Goal: Transaction & Acquisition: Book appointment/travel/reservation

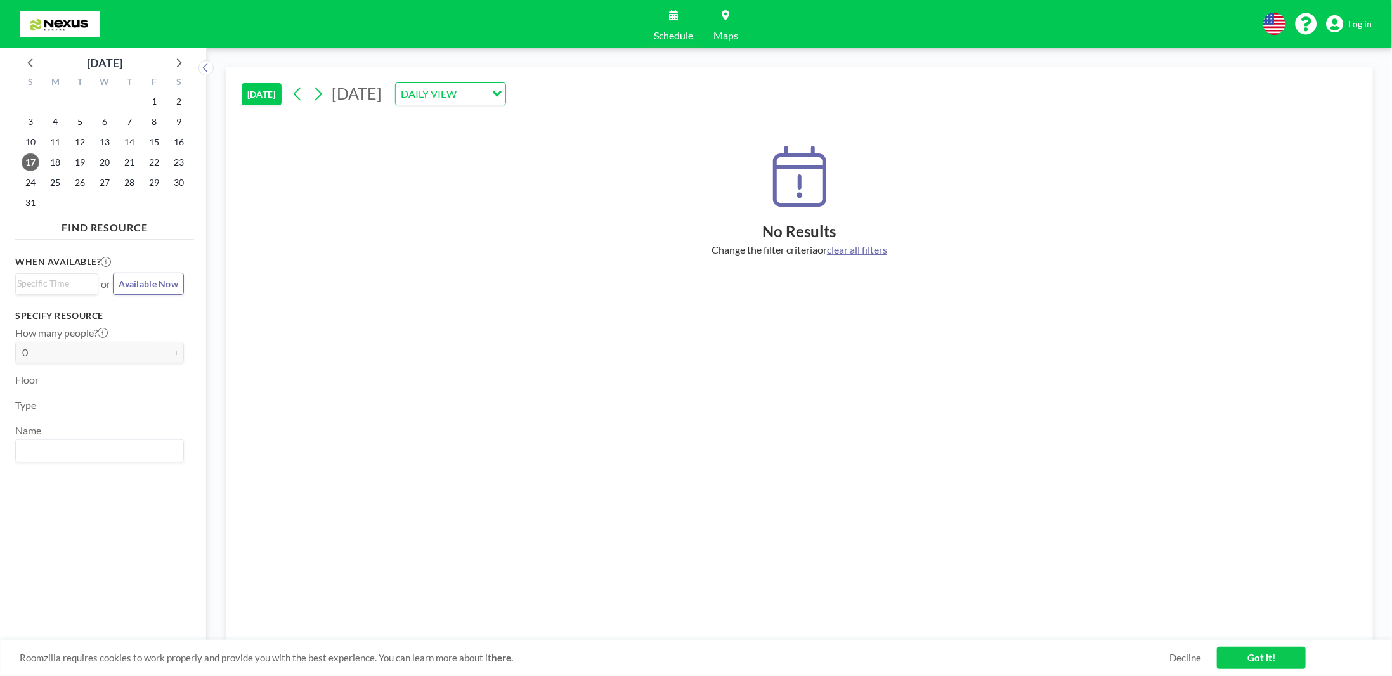
click at [592, 224] on h2 "No Results" at bounding box center [800, 231] width 1116 height 19
click at [487, 163] on div "No Results Change the filter criteria or clear all filters" at bounding box center [800, 201] width 1116 height 110
click at [491, 96] on div "DAILY VIEW" at bounding box center [443, 92] width 95 height 19
click at [179, 404] on div "When available? Loading... or Available Now Specify resource How many people? 0…" at bounding box center [104, 448] width 179 height 406
click at [60, 285] on input "Search for option" at bounding box center [54, 284] width 74 height 15
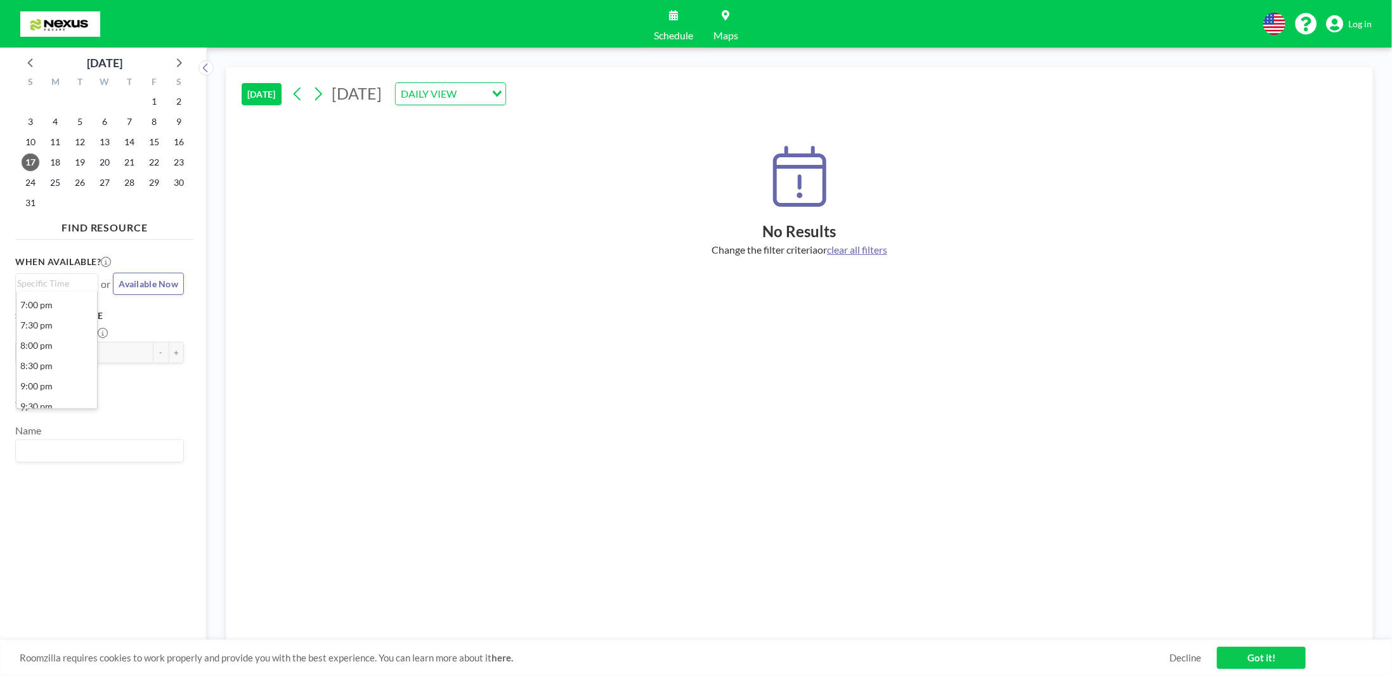
click at [209, 390] on div "TODAY Sunday, August 17, 2025 DAILY VIEW Loading... No Results Change the filte…" at bounding box center [799, 362] width 1185 height 629
click at [59, 447] on input "Search for option" at bounding box center [96, 451] width 159 height 16
click at [1264, 93] on div "TODAY Sunday, August 17, 2025 DAILY VIEW Loading..." at bounding box center [800, 91] width 1116 height 48
drag, startPoint x: 83, startPoint y: 648, endPoint x: 69, endPoint y: 660, distance: 18.9
click at [83, 650] on div "Roomzilla requires cookies to work properly and provide you with the best exper…" at bounding box center [696, 658] width 1392 height 36
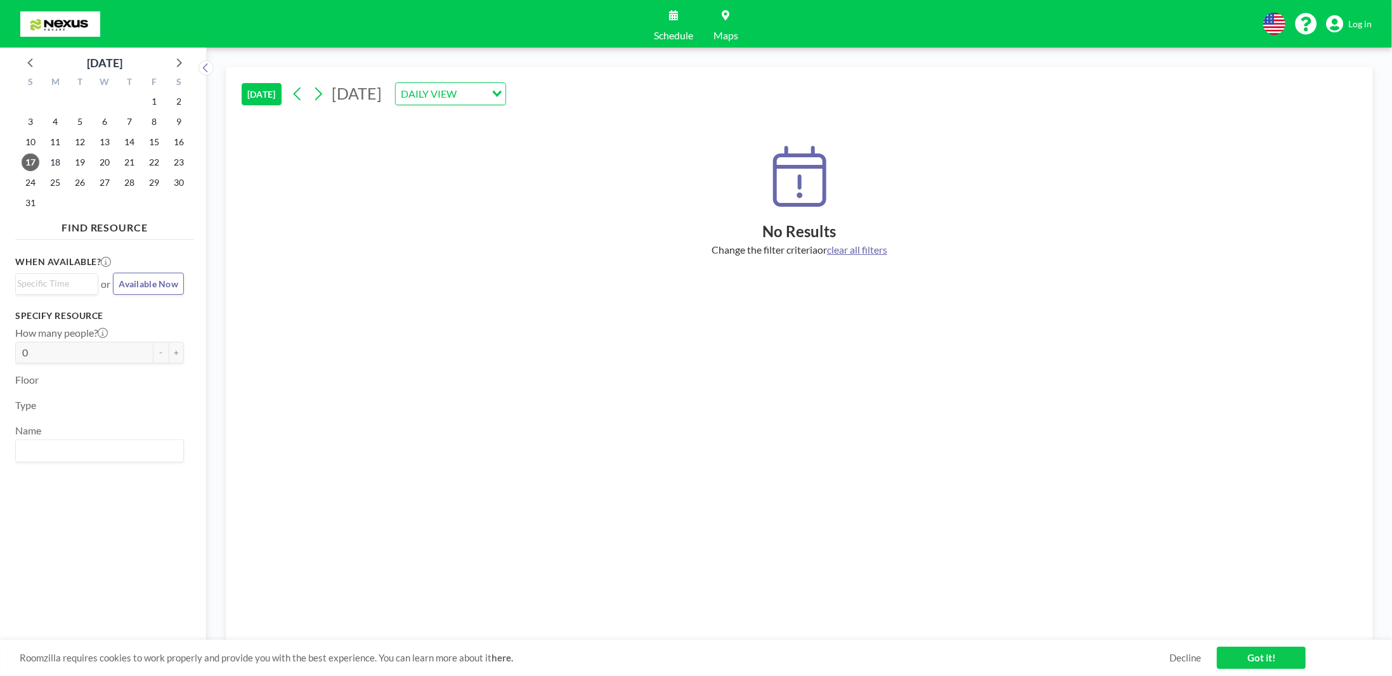
drag, startPoint x: 60, startPoint y: 665, endPoint x: 1183, endPoint y: 673, distance: 1123.3
click at [529, 661] on div "Roomzilla requires cookies to work properly and provide you with the best exper…" at bounding box center [696, 658] width 1392 height 36
click at [1256, 656] on link "Got it!" at bounding box center [1261, 658] width 89 height 22
click at [485, 98] on input "Search for option" at bounding box center [472, 94] width 24 height 16
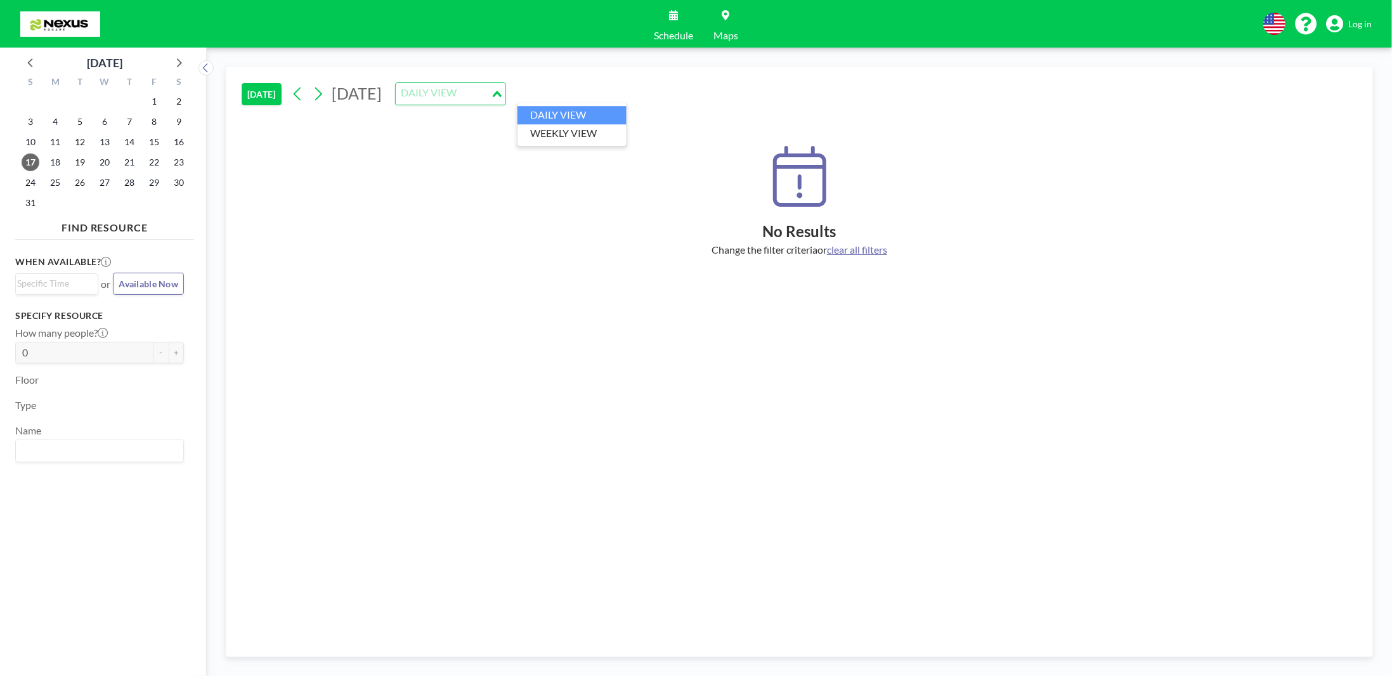
click at [490, 98] on input "Search for option" at bounding box center [443, 94] width 93 height 16
drag, startPoint x: 294, startPoint y: 160, endPoint x: 247, endPoint y: 86, distance: 87.3
click at [292, 160] on div "No Results Change the filter criteria or clear all filters" at bounding box center [800, 201] width 1116 height 110
click at [247, 86] on button "[DATE]" at bounding box center [262, 94] width 40 height 22
click at [991, 167] on div "No Results Change the filter criteria or clear all filters" at bounding box center [800, 201] width 1116 height 110
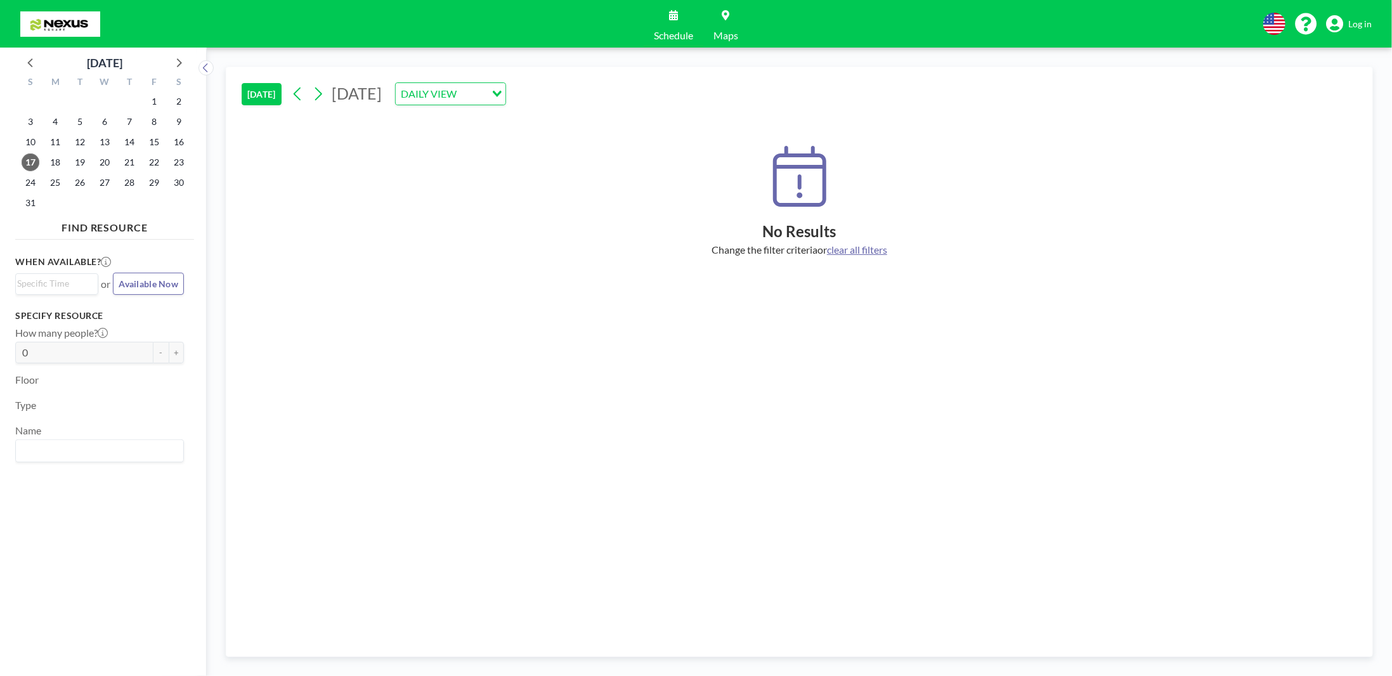
click at [794, 198] on icon at bounding box center [799, 176] width 53 height 61
click at [861, 250] on span "clear all filters" at bounding box center [857, 250] width 60 height 12
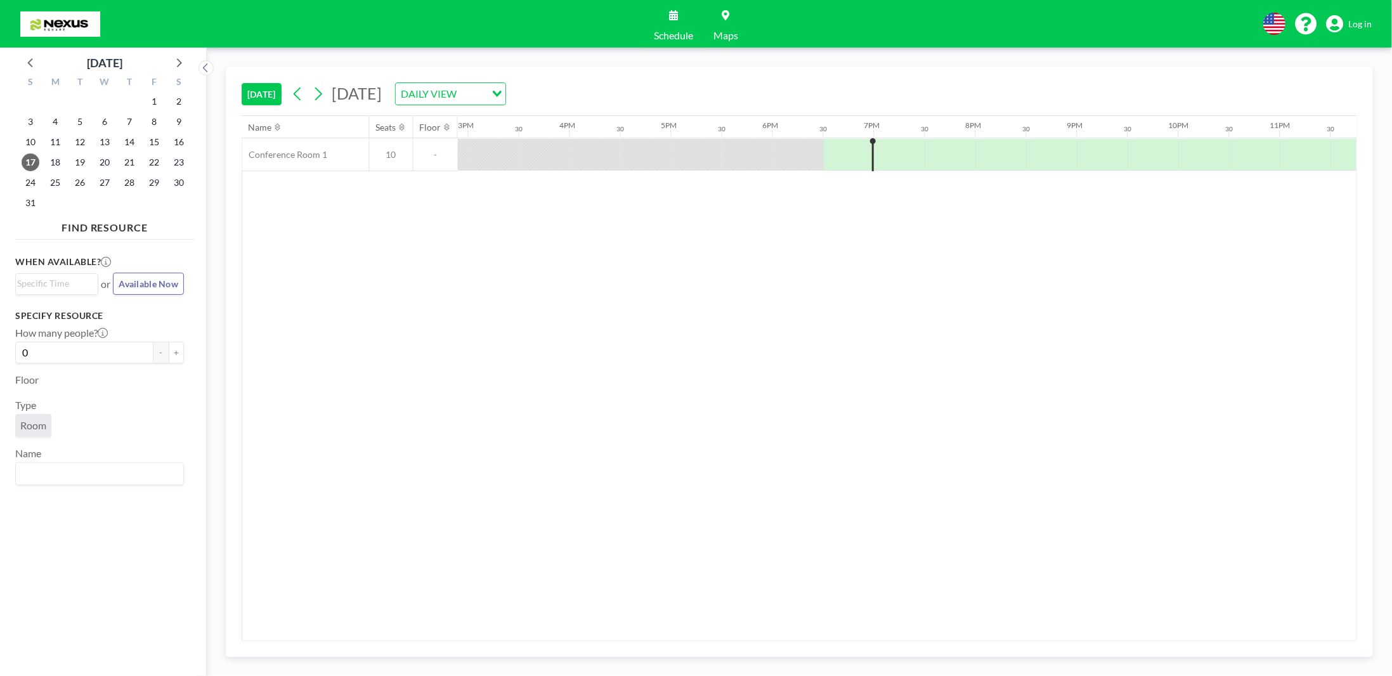
scroll to position [0, 1536]
click at [877, 146] on div at bounding box center [875, 155] width 51 height 32
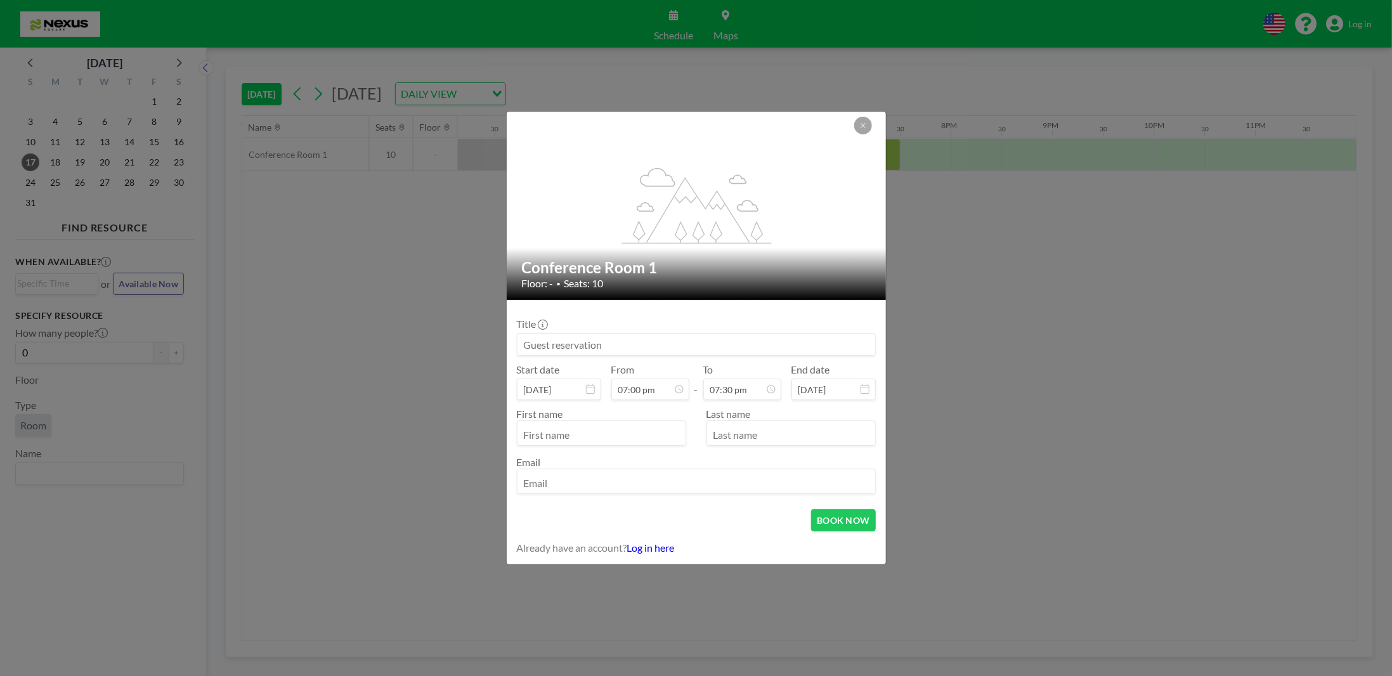
scroll to position [880, 0]
click at [751, 348] on input at bounding box center [697, 345] width 358 height 22
type input "yl"
click at [562, 436] on input "text" at bounding box center [602, 435] width 168 height 22
click at [765, 438] on input "text" at bounding box center [791, 435] width 168 height 22
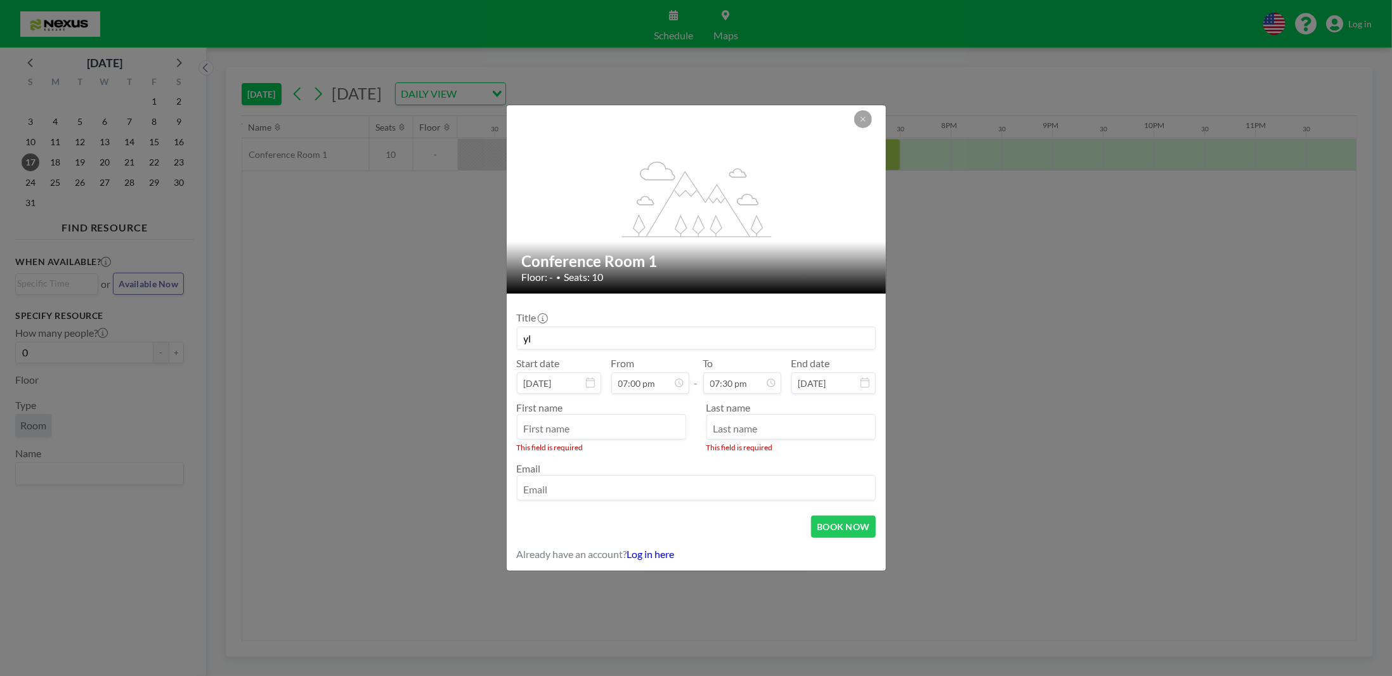
click at [629, 436] on input "text" at bounding box center [602, 428] width 168 height 22
type input "y"
click at [766, 428] on input "text" at bounding box center [791, 428] width 168 height 22
type input "l"
click at [644, 497] on div "First name y Last name l This field is required Email" at bounding box center [696, 450] width 359 height 112
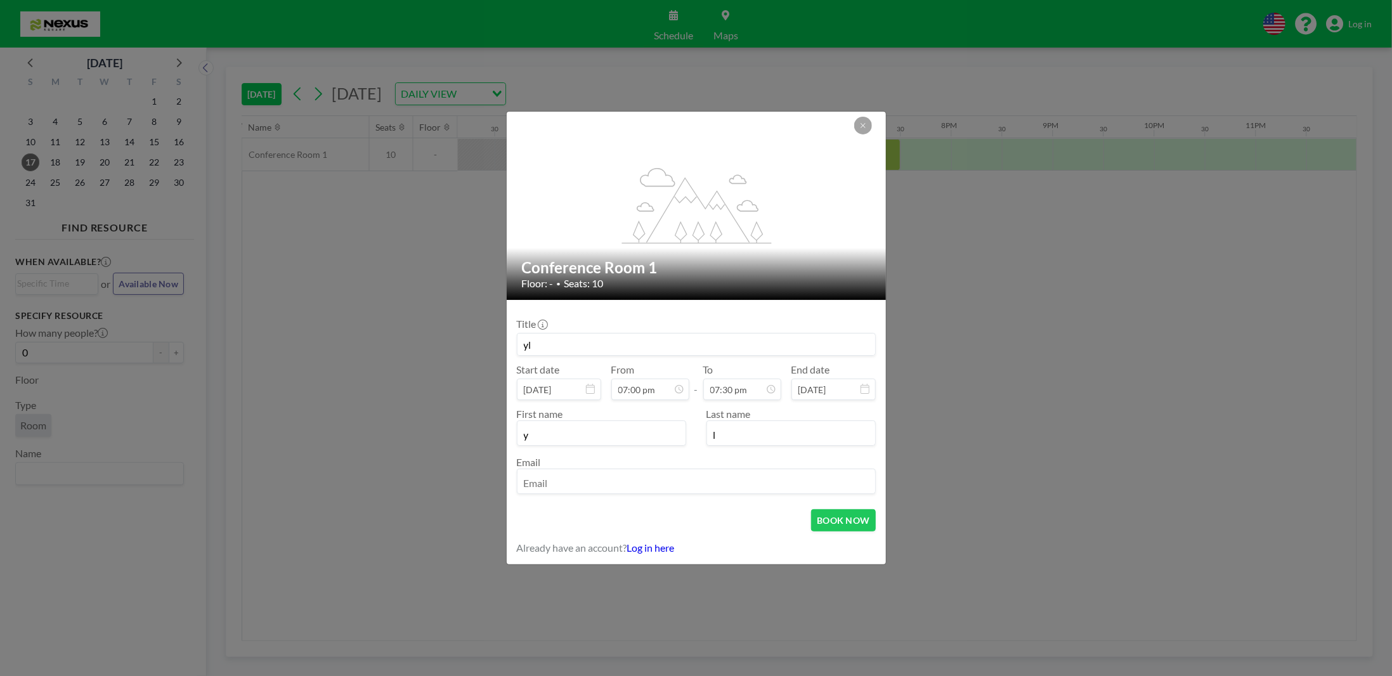
click at [624, 485] on input "email" at bounding box center [697, 483] width 358 height 22
type input "y"
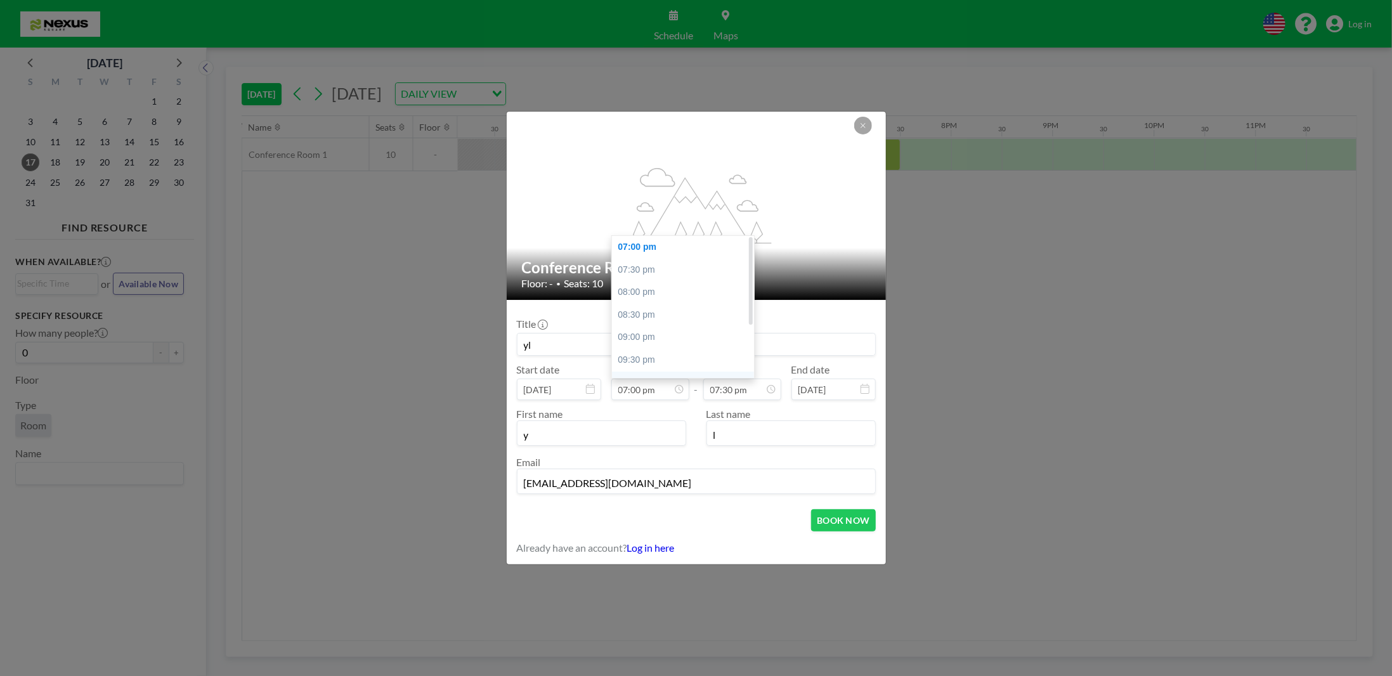
type input "yoel4967@gmail.com"
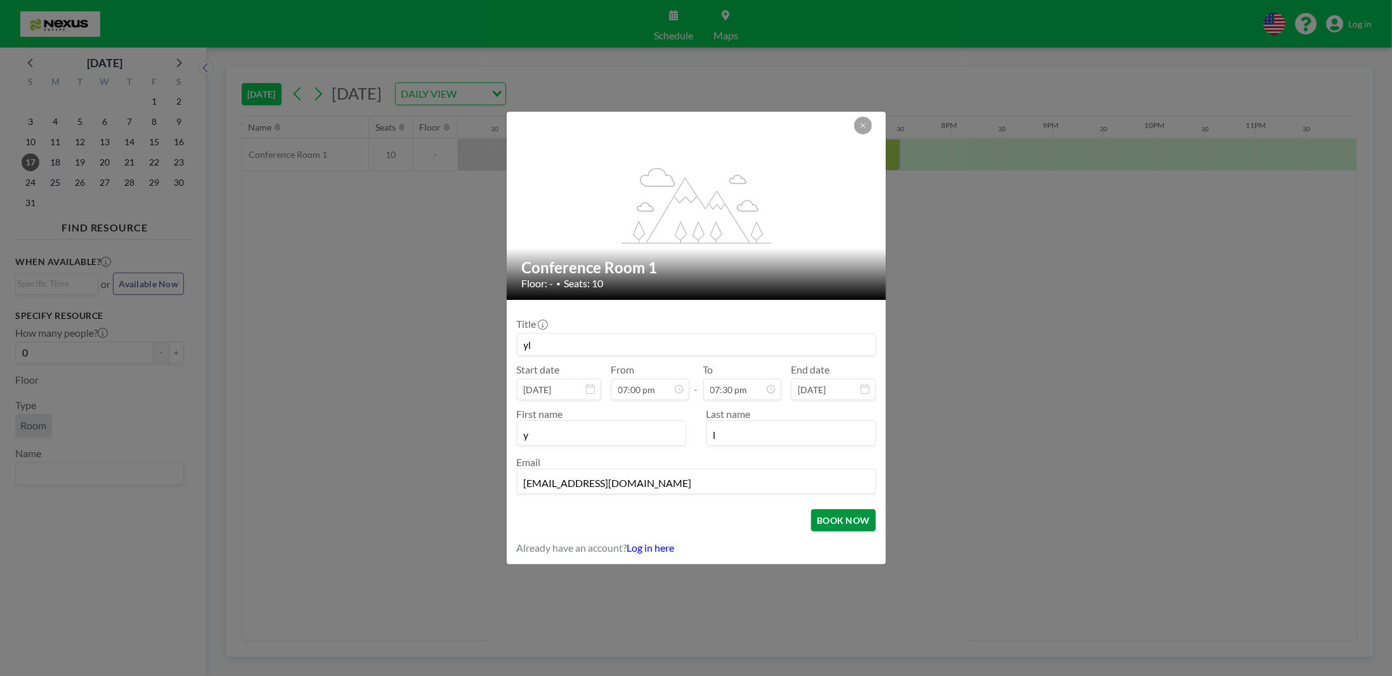
click at [842, 525] on button "BOOK NOW" at bounding box center [843, 520] width 64 height 22
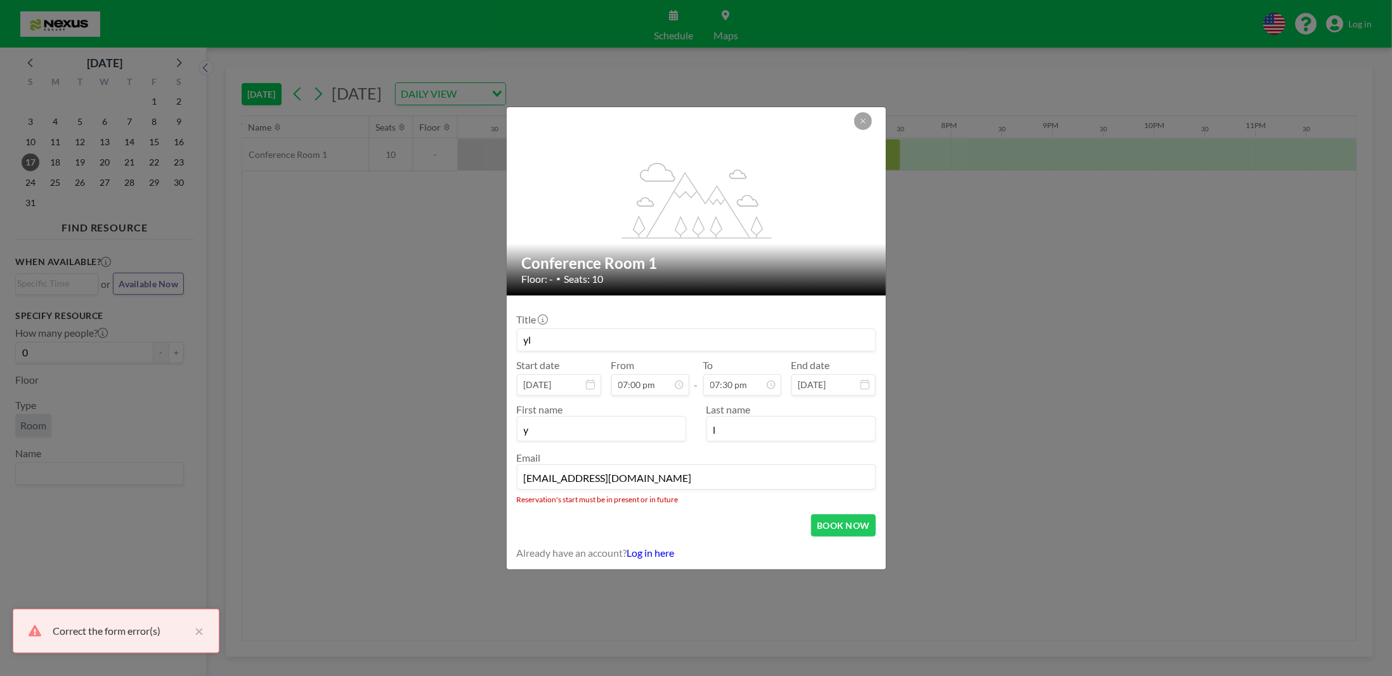
click at [630, 476] on input "yoel4967@gmail.com" at bounding box center [697, 478] width 358 height 22
drag, startPoint x: 619, startPoint y: 503, endPoint x: 703, endPoint y: 511, distance: 84.7
click at [703, 511] on form "Title yl Start date Aug 17, 2025 From 07:00 pm - To 07:30 pm End date Aug 17, 2…" at bounding box center [696, 433] width 379 height 274
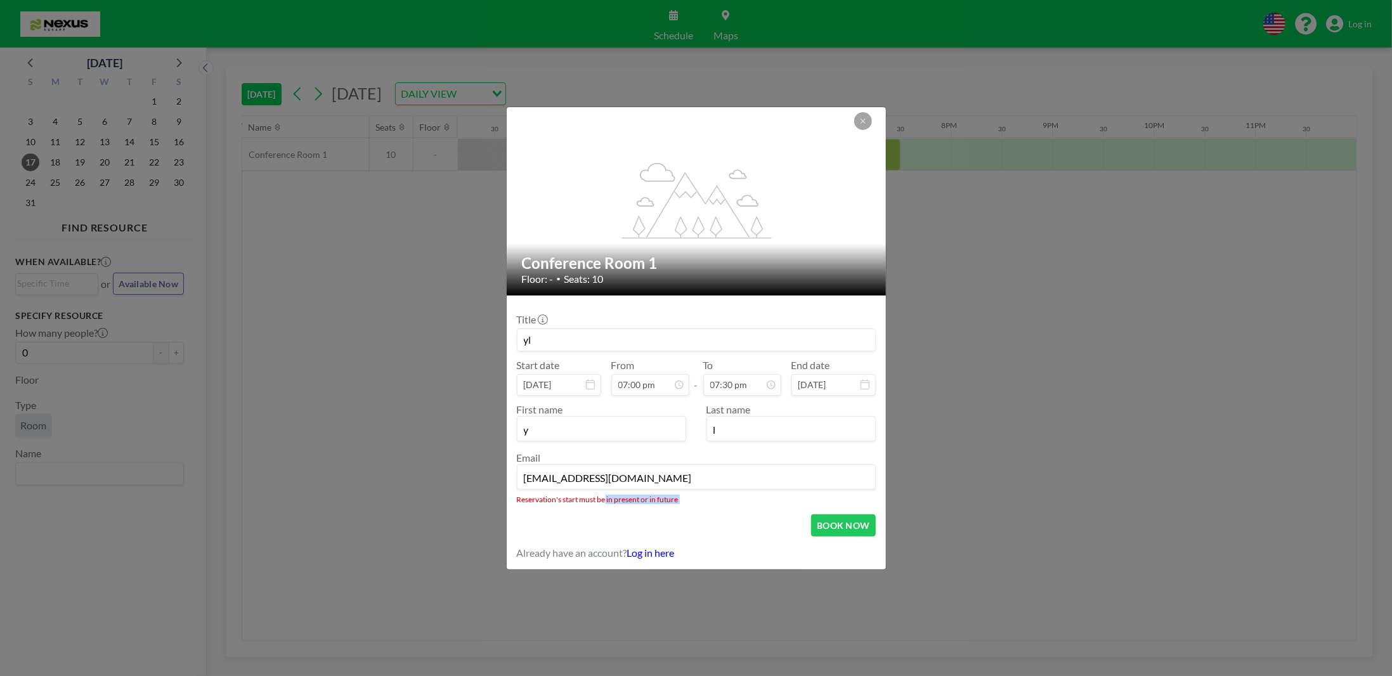
click at [633, 501] on li "Reservation's start must be in present or in future" at bounding box center [696, 500] width 359 height 10
drag, startPoint x: 525, startPoint y: 499, endPoint x: 640, endPoint y: 507, distance: 115.1
click at [640, 507] on form "Title yl Start date Aug 17, 2025 From 07:00 pm - To 07:30 pm End date Aug 17, 2…" at bounding box center [696, 433] width 379 height 274
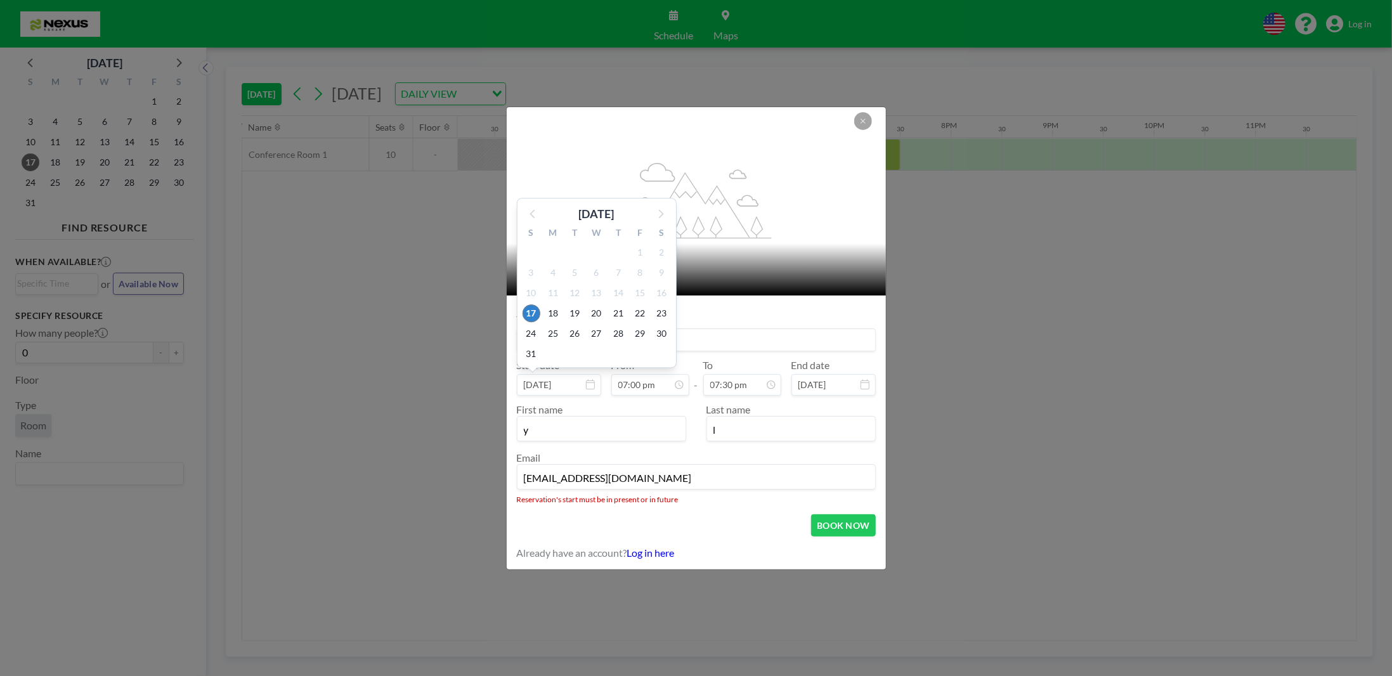
click at [543, 376] on input "Aug 17, 2025" at bounding box center [559, 385] width 84 height 22
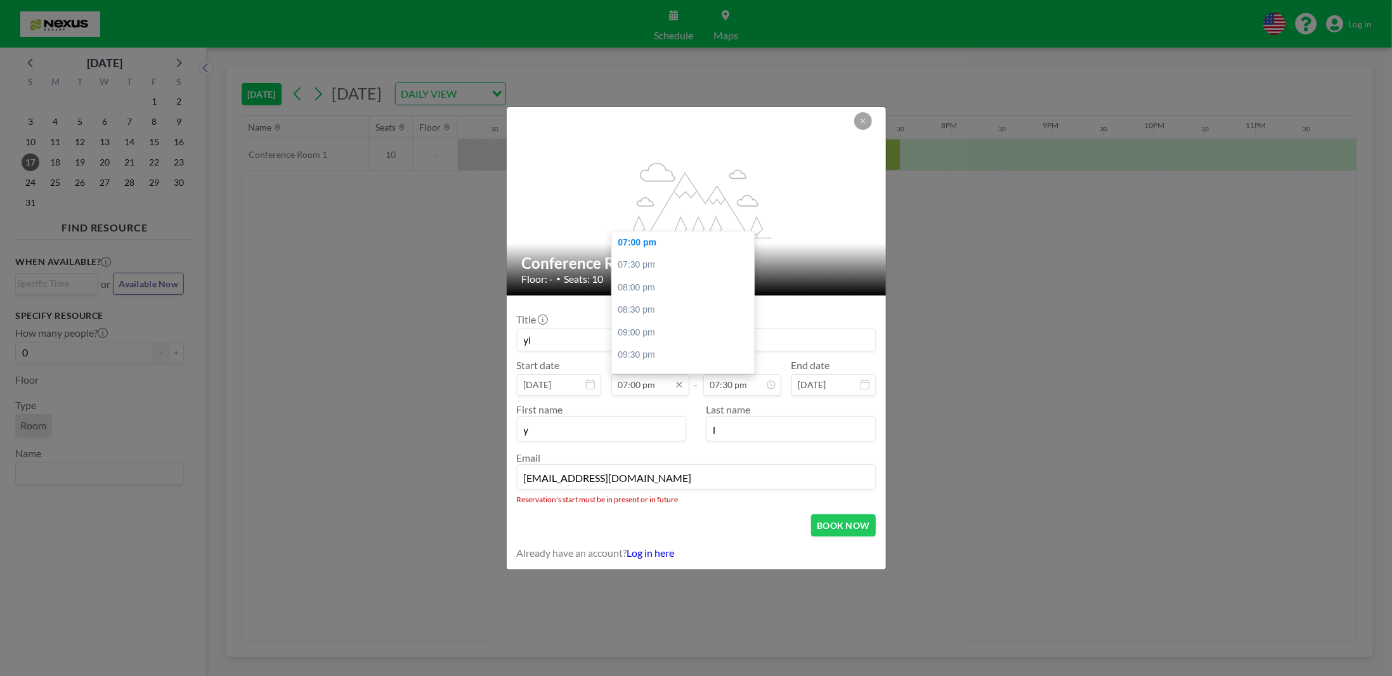
click at [687, 388] on input "07:00 pm" at bounding box center [650, 385] width 78 height 22
click at [675, 388] on icon at bounding box center [679, 385] width 10 height 10
click at [641, 271] on div "07:30 pm" at bounding box center [686, 265] width 148 height 23
type input "07:30 pm"
type input "08:00 pm"
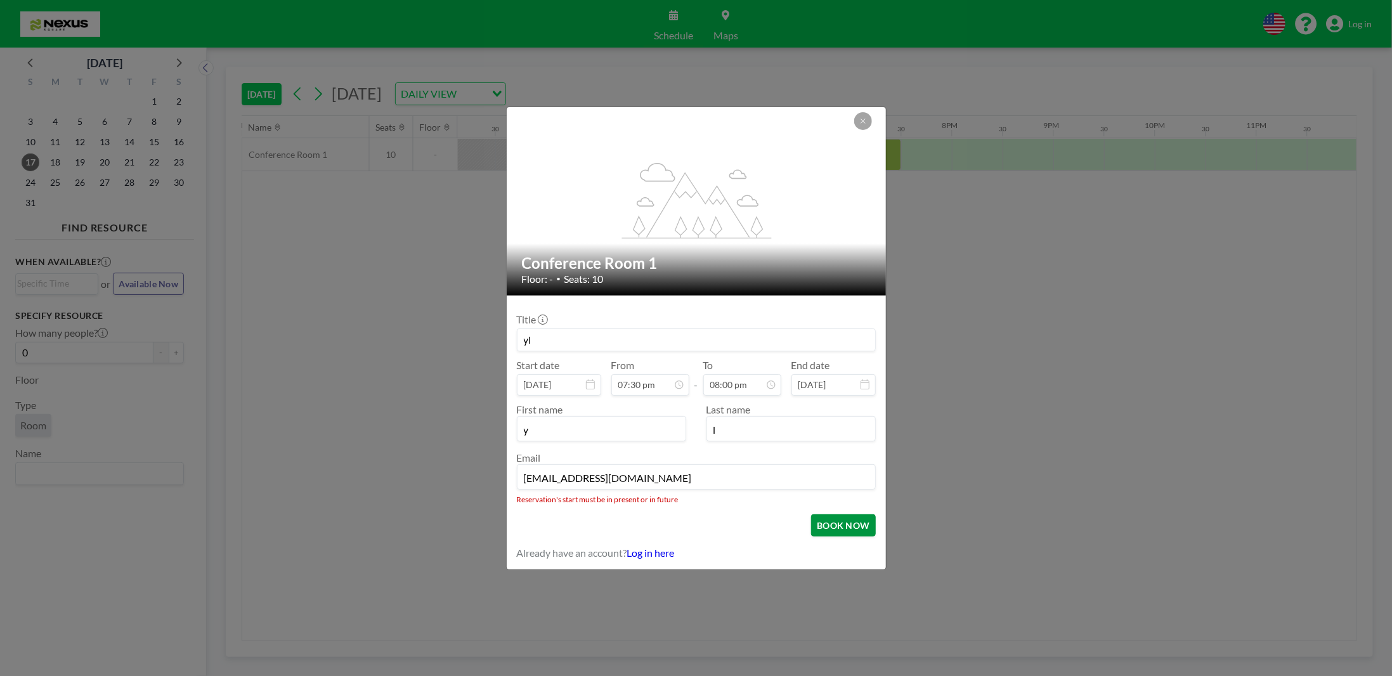
scroll to position [0, 1536]
click at [846, 521] on button "BOOK NOW" at bounding box center [843, 525] width 64 height 22
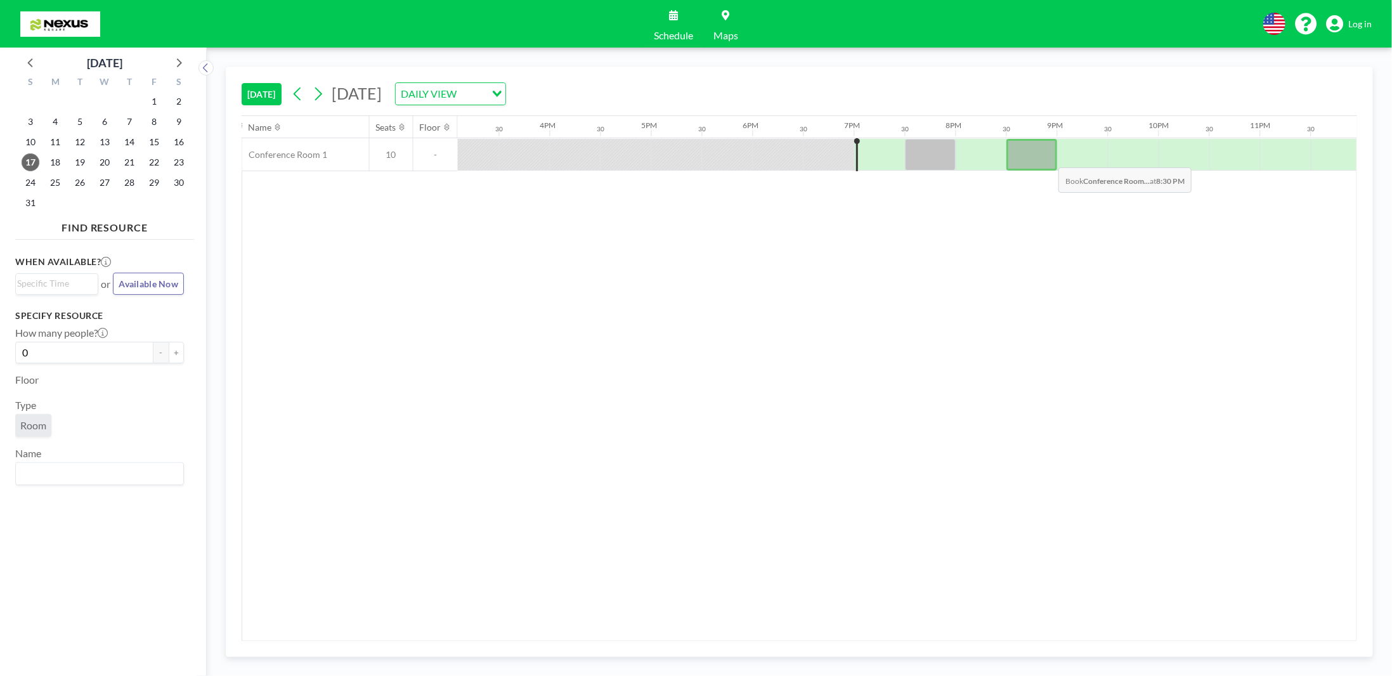
scroll to position [0, 1536]
click at [967, 157] on div at bounding box center [976, 155] width 51 height 32
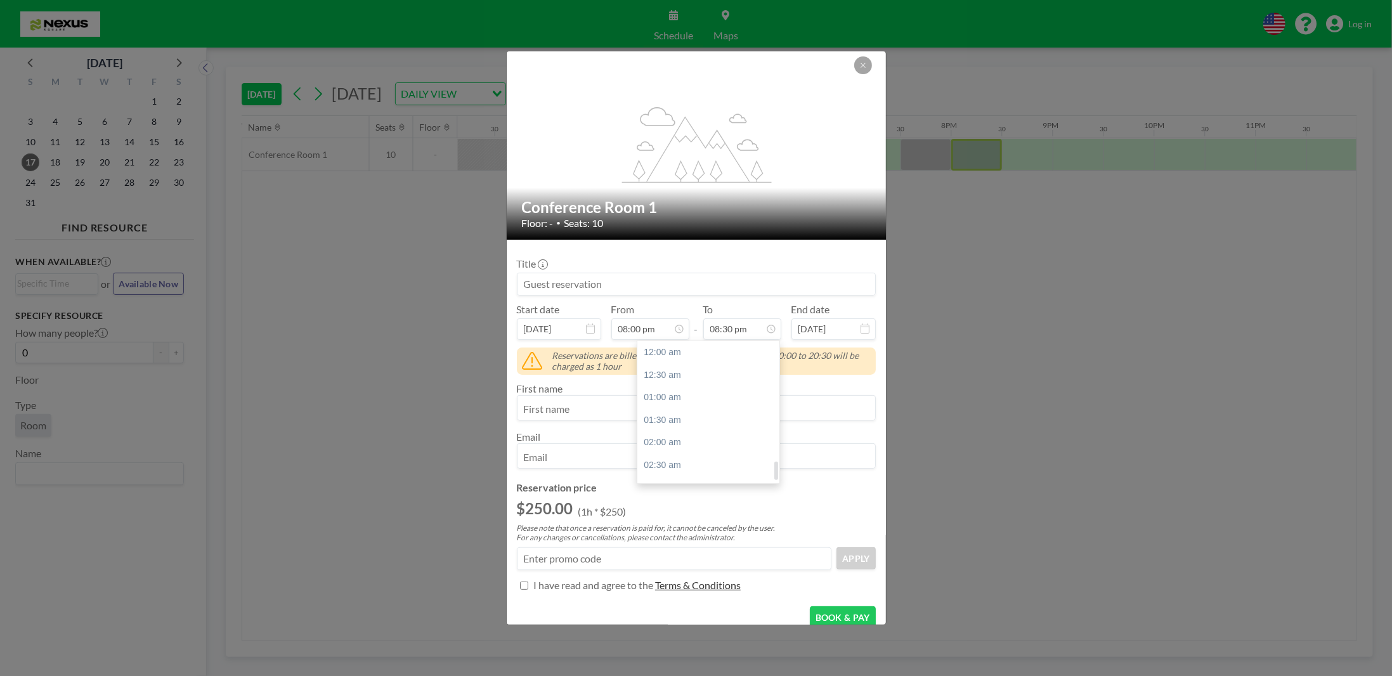
scroll to position [926, 0]
click at [871, 60] on div "flex-grow: 1.2;" at bounding box center [697, 145] width 381 height 188
click at [866, 67] on button at bounding box center [863, 65] width 18 height 18
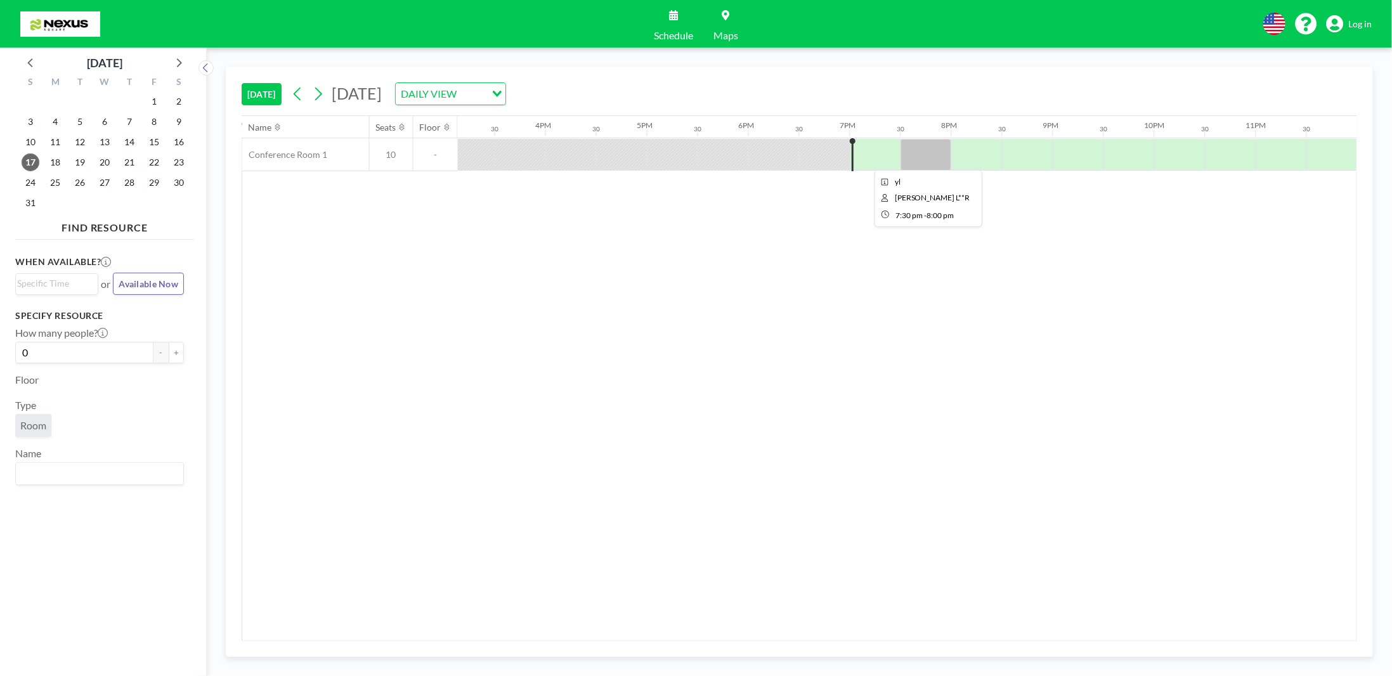
click at [926, 154] on div at bounding box center [926, 155] width 51 height 32
click at [1015, 145] on div at bounding box center [1027, 155] width 51 height 32
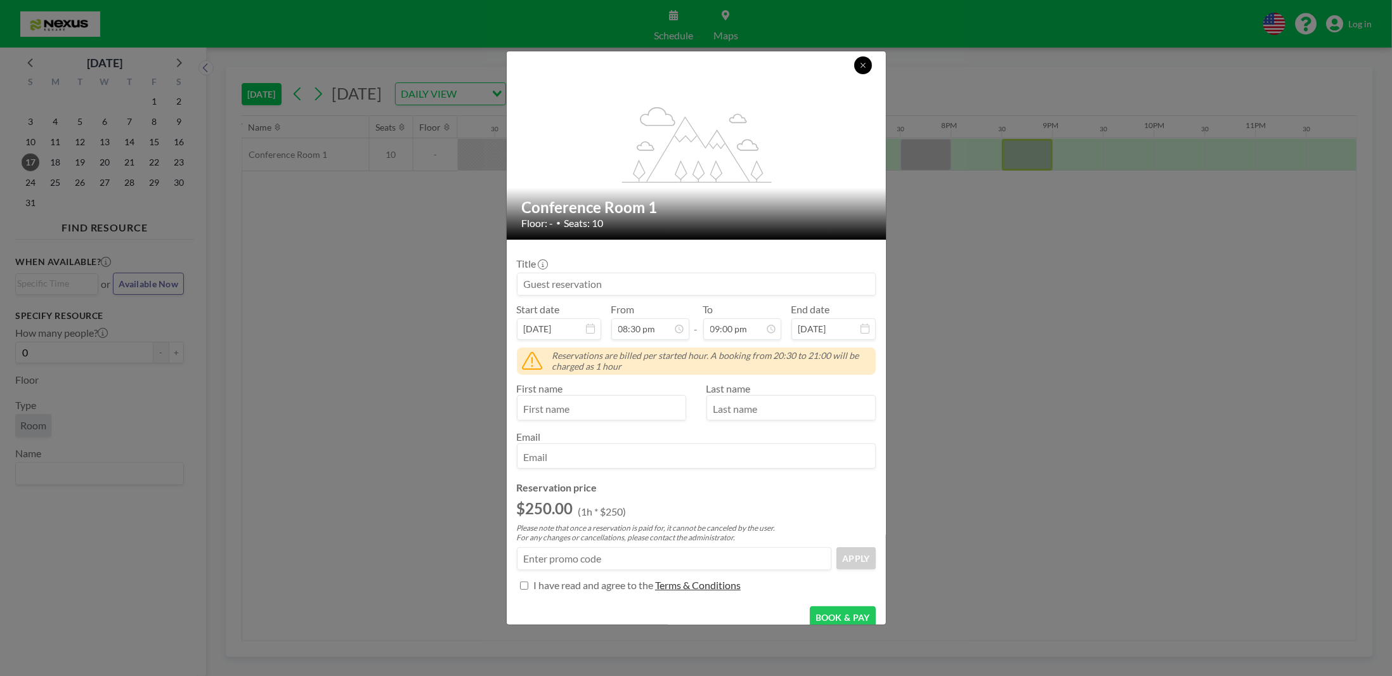
click at [857, 65] on button at bounding box center [863, 65] width 18 height 18
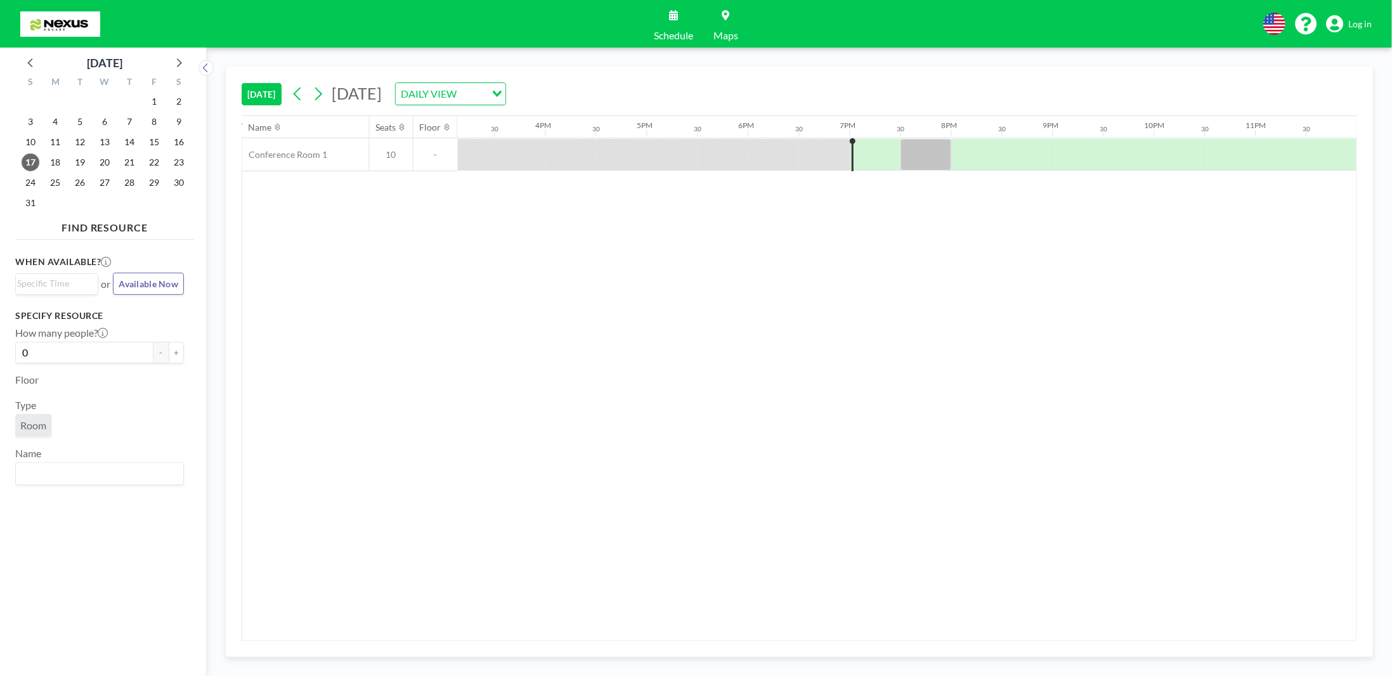
click at [485, 95] on input "Search for option" at bounding box center [472, 94] width 24 height 16
click at [557, 133] on li "WEEKLY VIEW" at bounding box center [572, 133] width 109 height 18
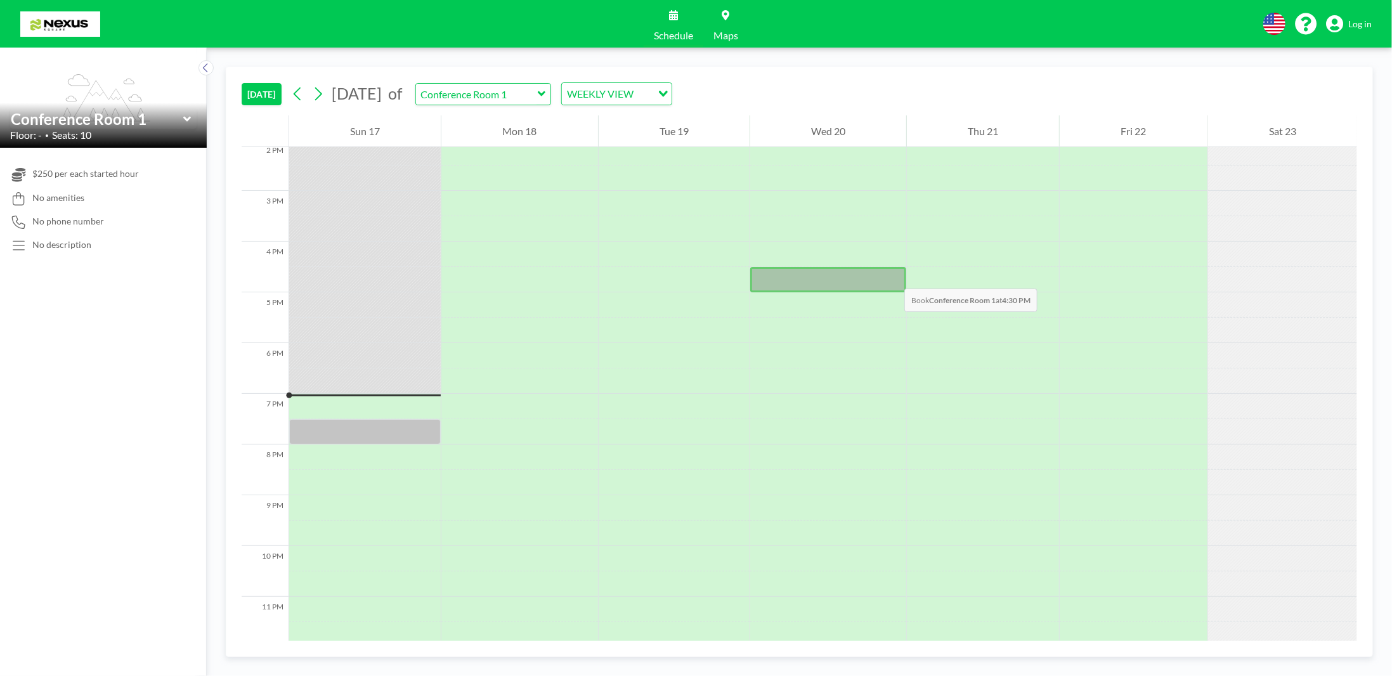
scroll to position [728, 0]
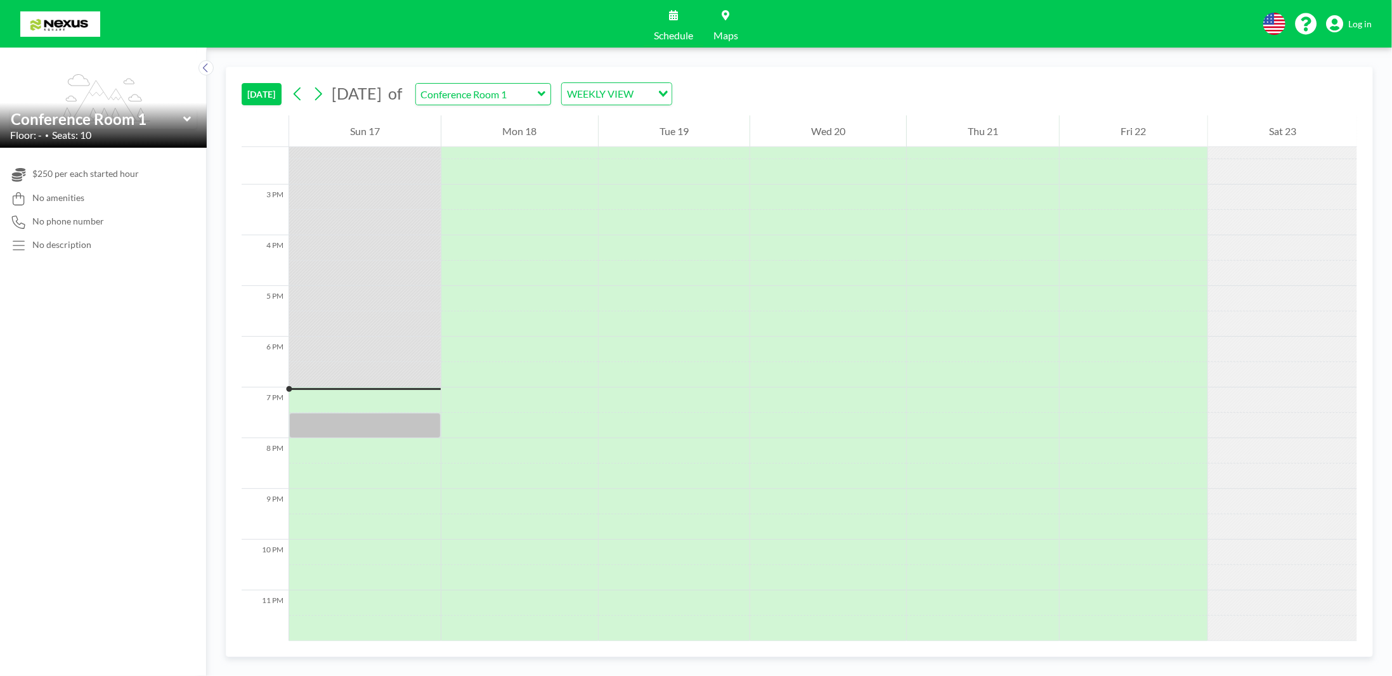
click at [546, 98] on icon at bounding box center [542, 94] width 8 height 13
click at [538, 98] on input "text" at bounding box center [477, 94] width 122 height 21
type input "Conference Room 1"
click at [830, 26] on div "Schedule Maps English Polski 日本語 Española Log in" at bounding box center [696, 24] width 1392 height 48
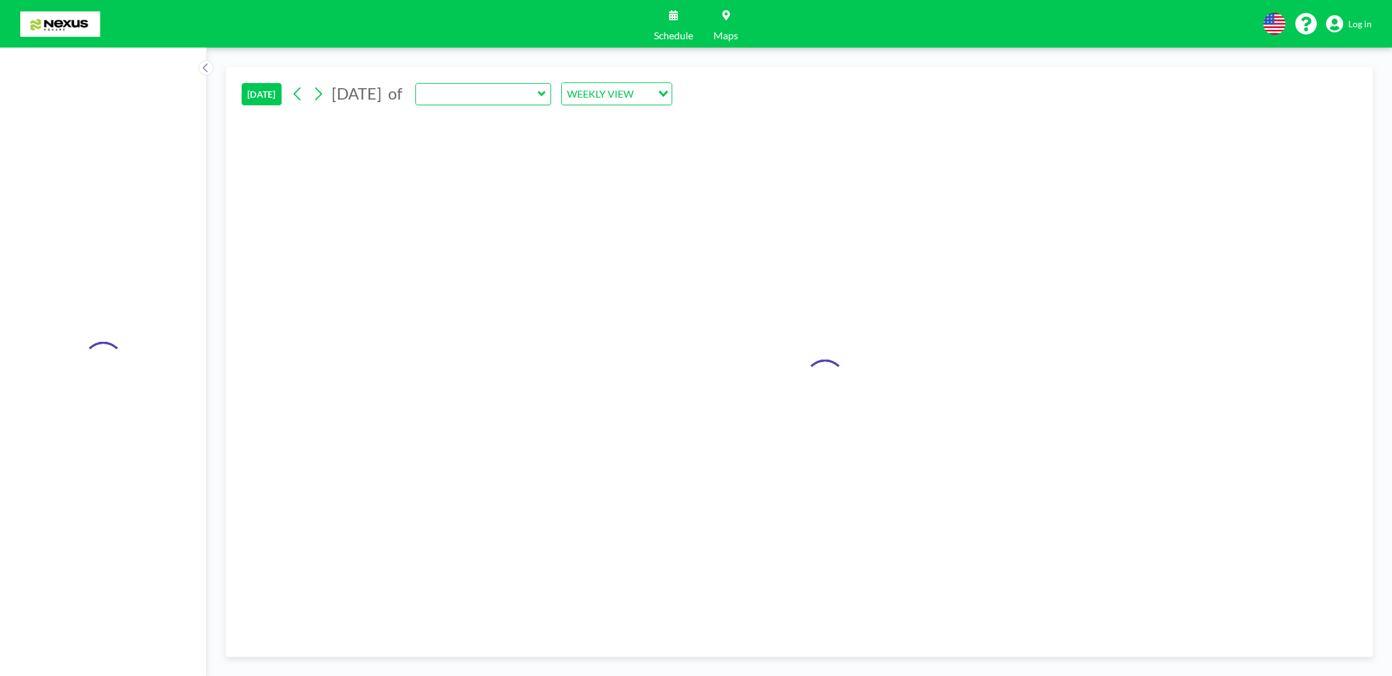
type input "Conference Room 1"
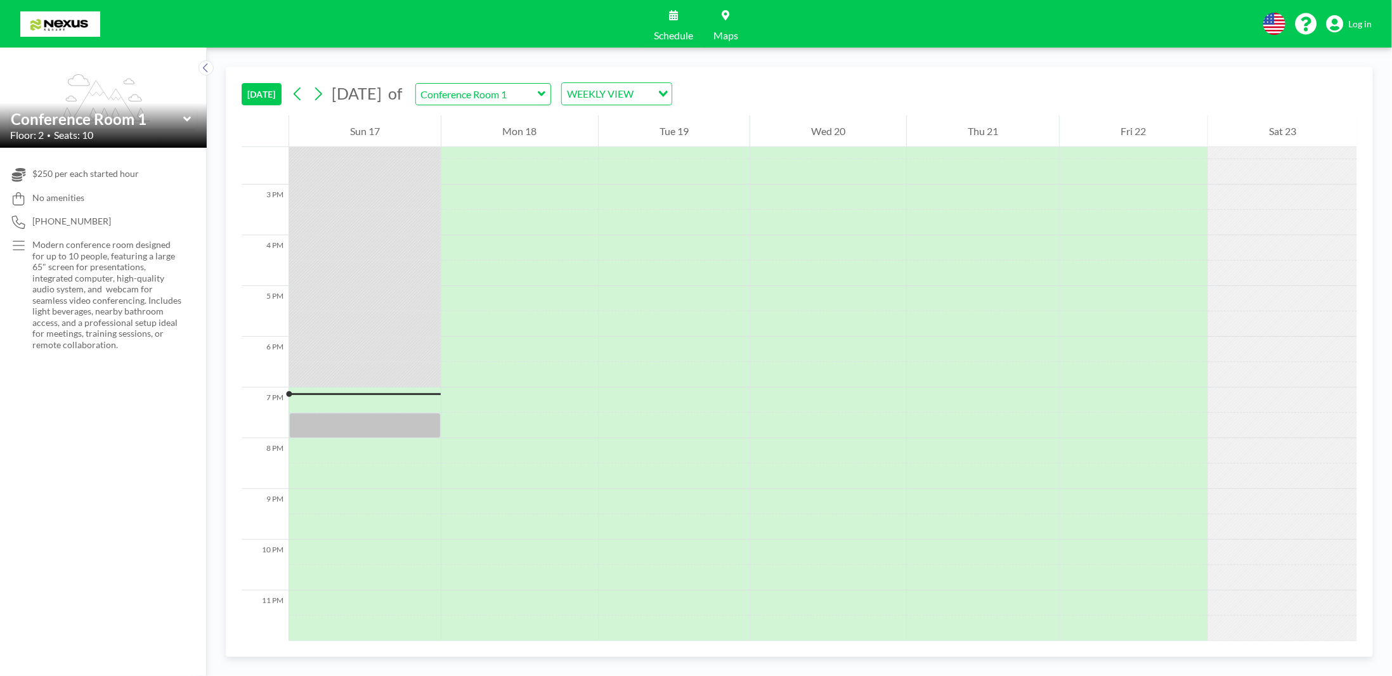
scroll to position [728, 0]
click at [55, 199] on span "No amenities" at bounding box center [58, 197] width 52 height 11
click at [86, 275] on p "Modern conference room designed for up to 10 people, featuring a large 65" scre…" at bounding box center [106, 294] width 149 height 111
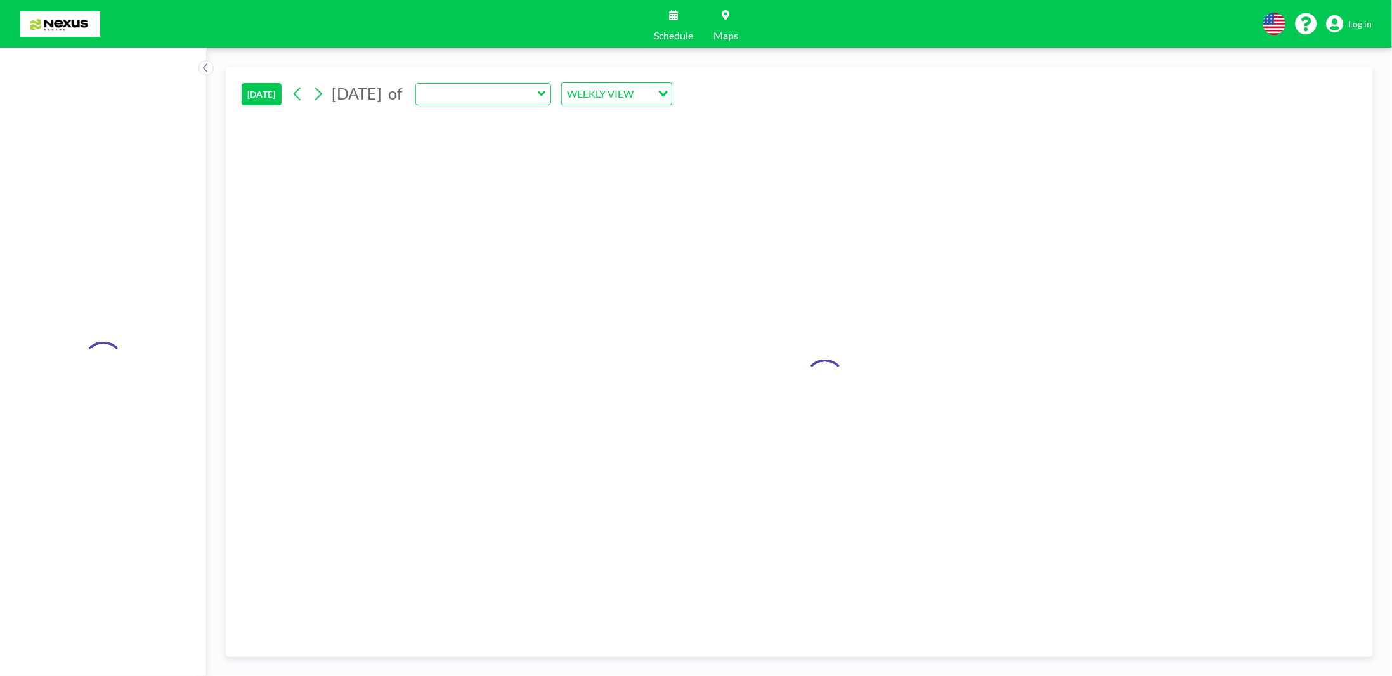
type input "Conference Room 1"
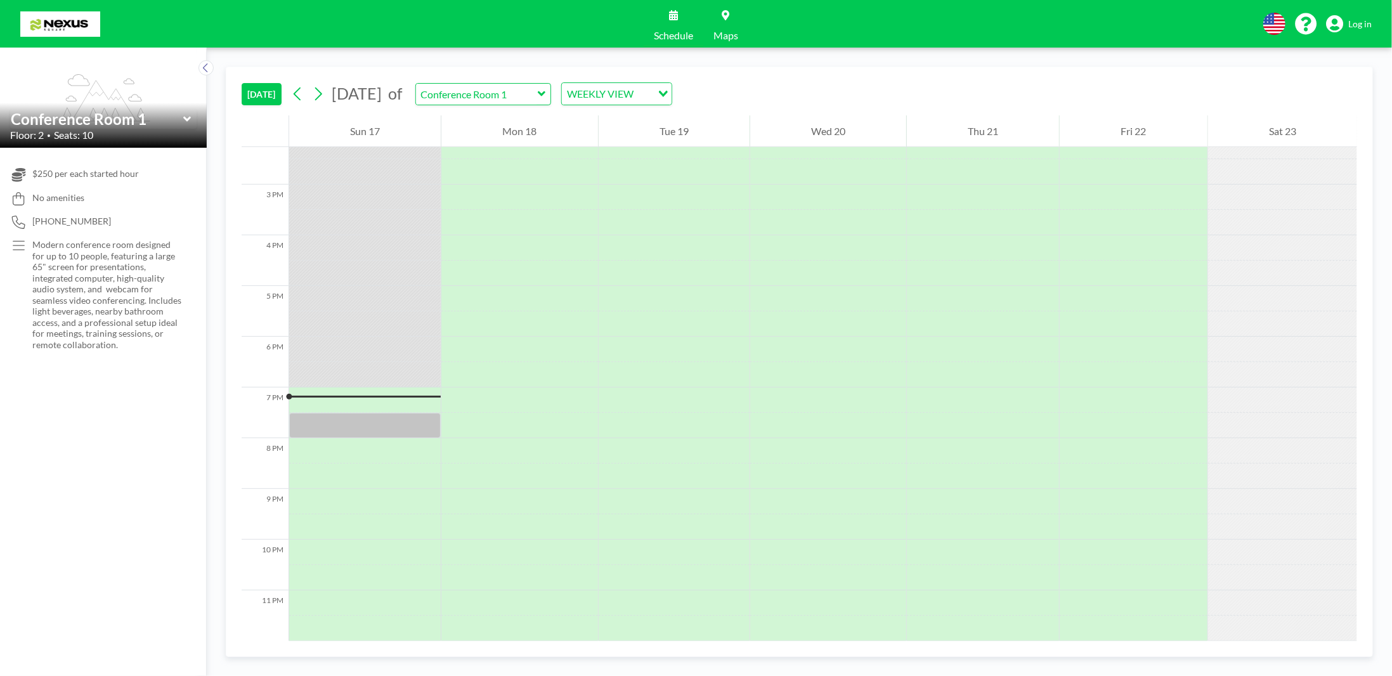
scroll to position [728, 0]
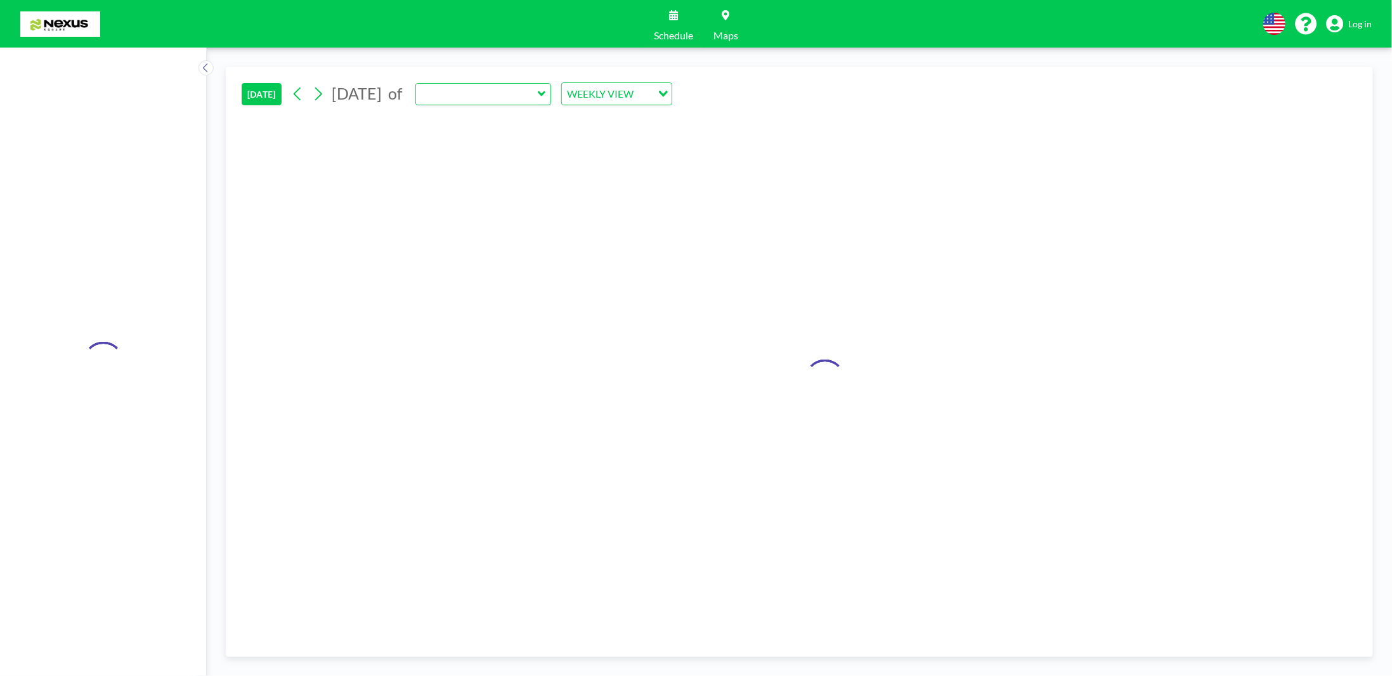
type input "Conference Room 1"
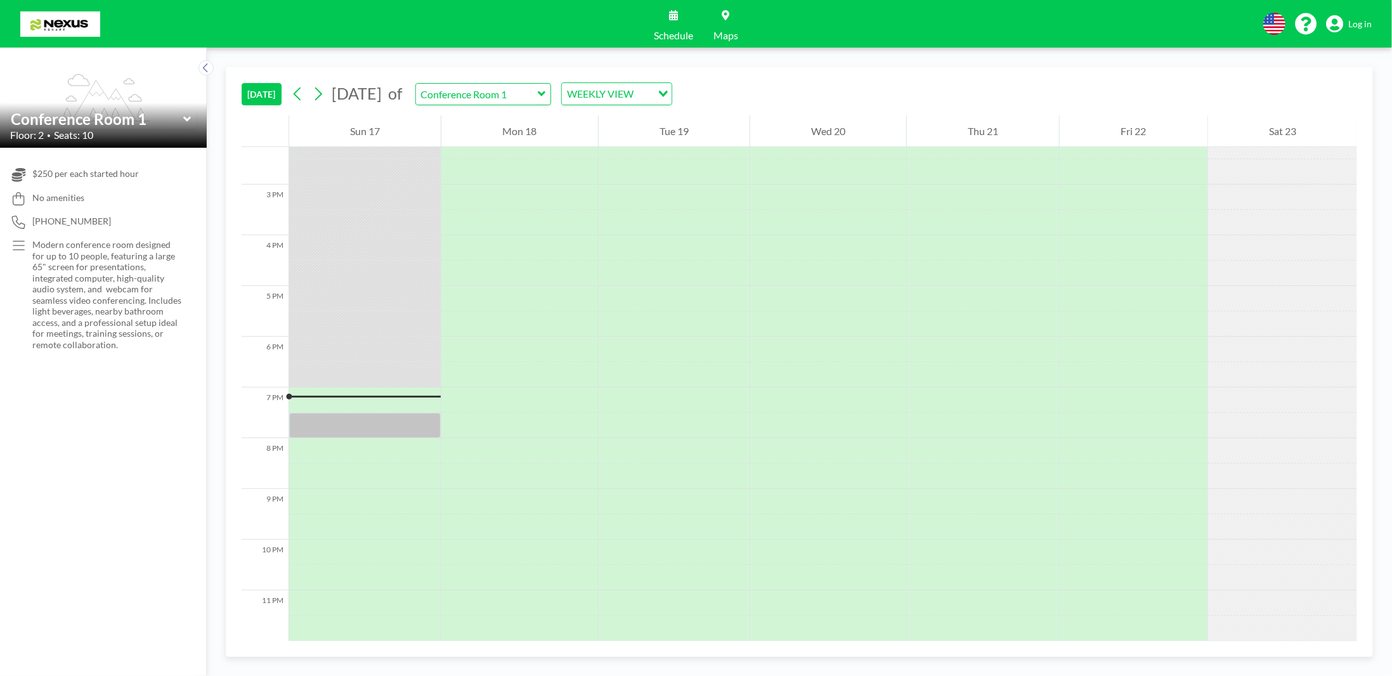
scroll to position [728, 0]
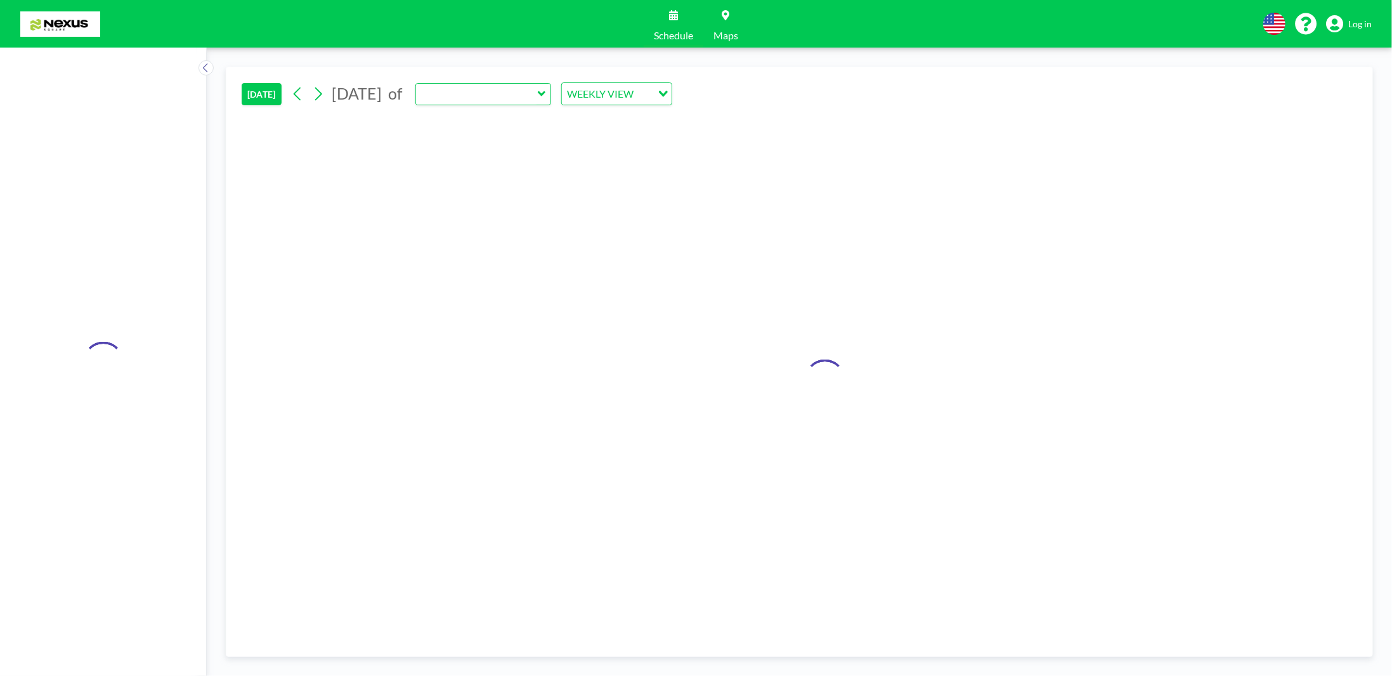
type input "Conference Room 1"
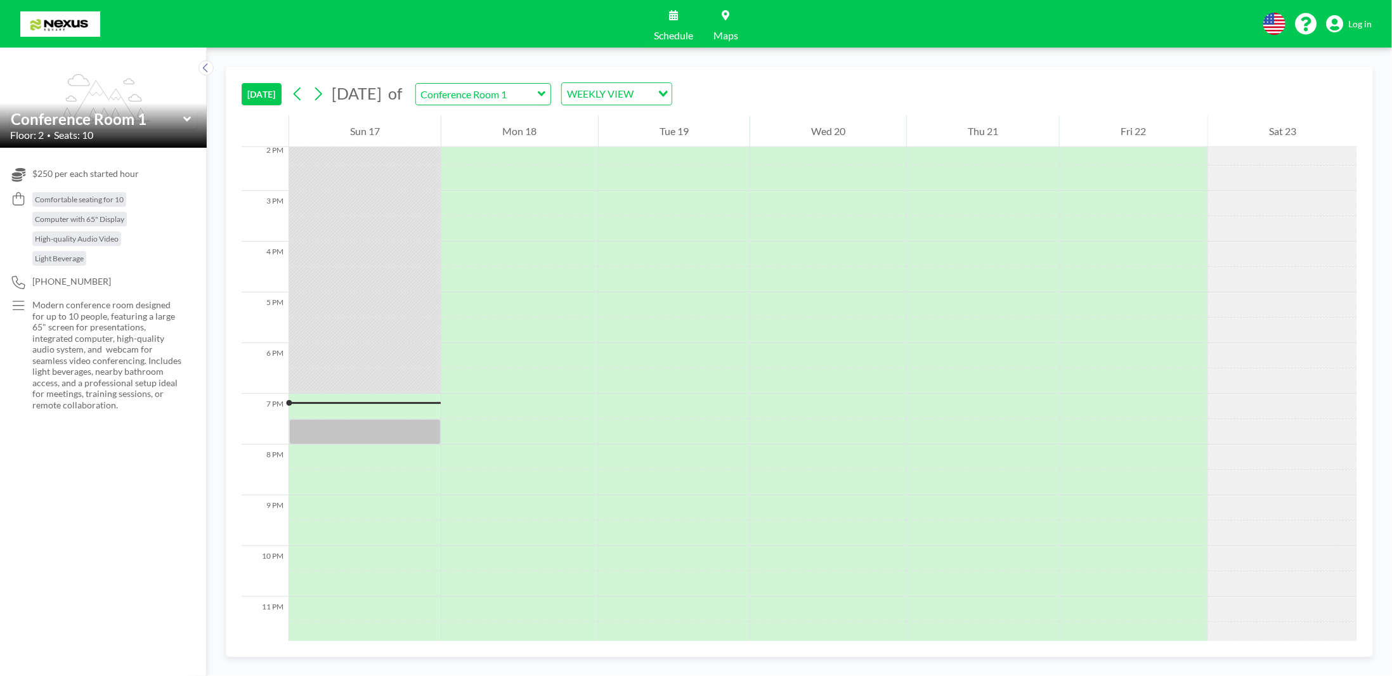
scroll to position [728, 0]
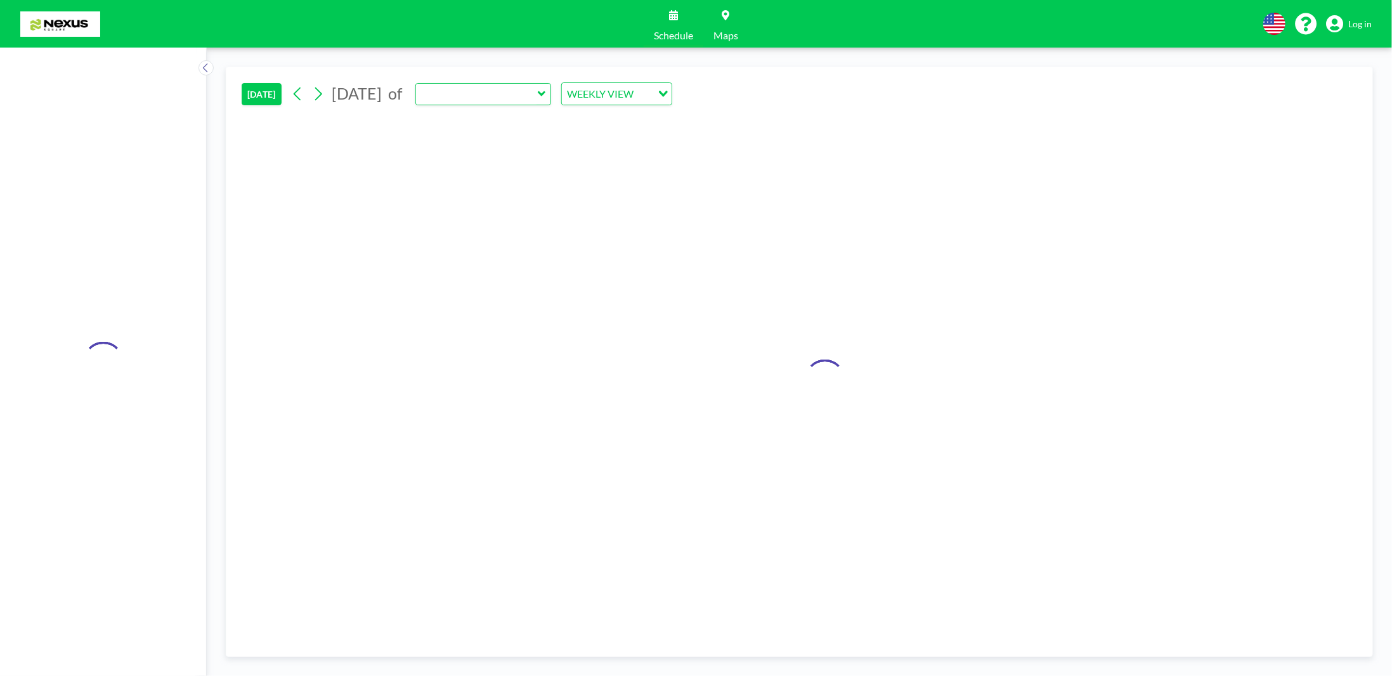
type input "Conference Room 1"
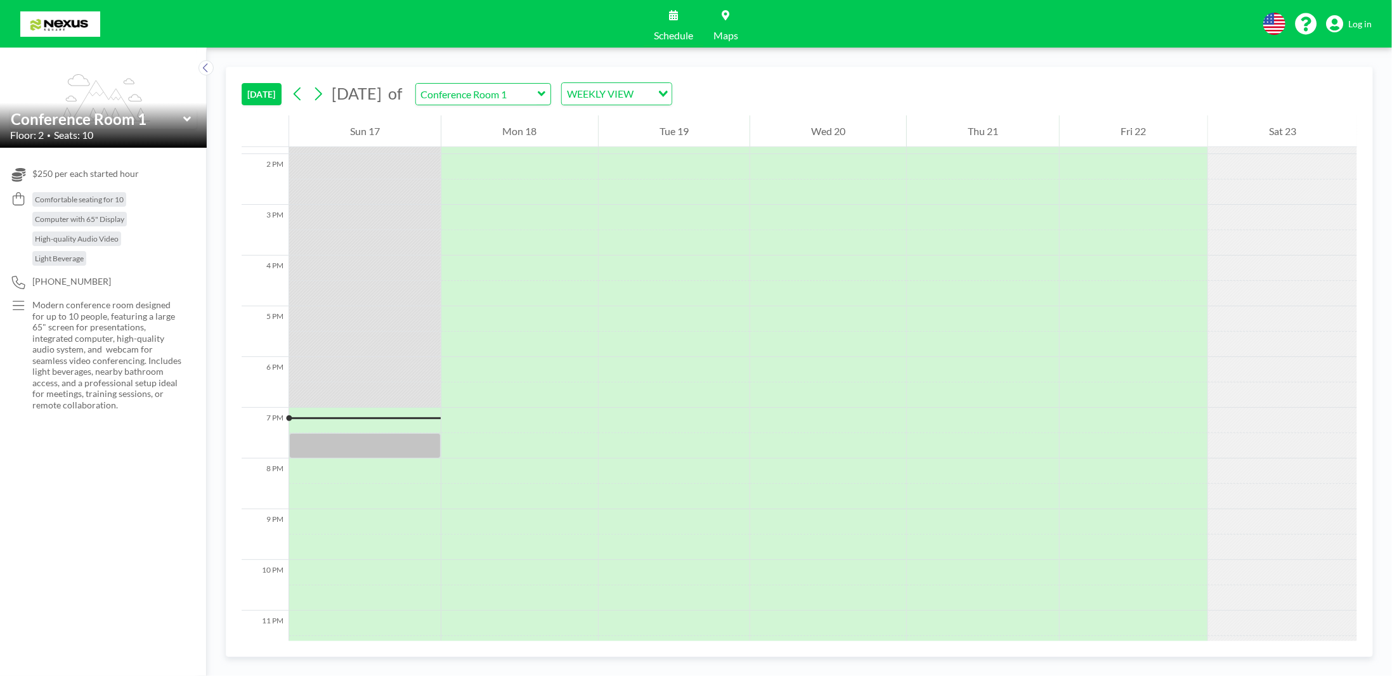
scroll to position [728, 0]
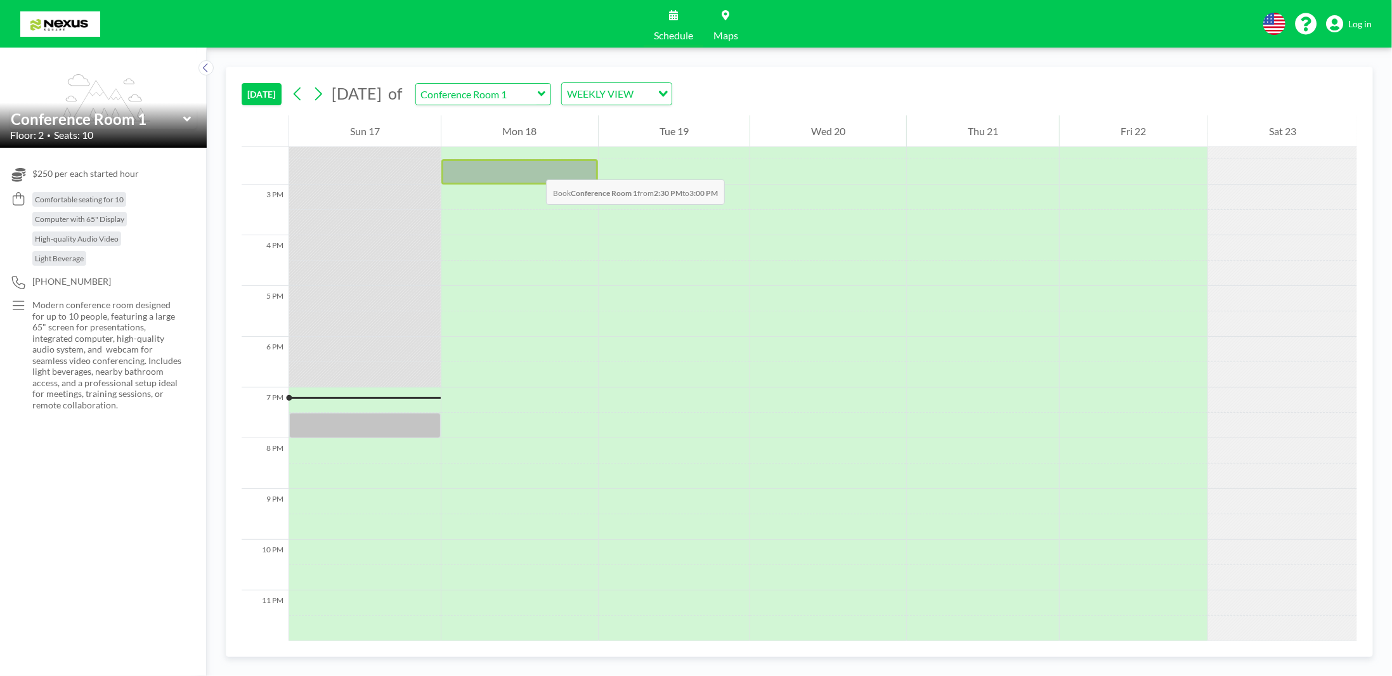
click at [533, 167] on div at bounding box center [519, 171] width 156 height 25
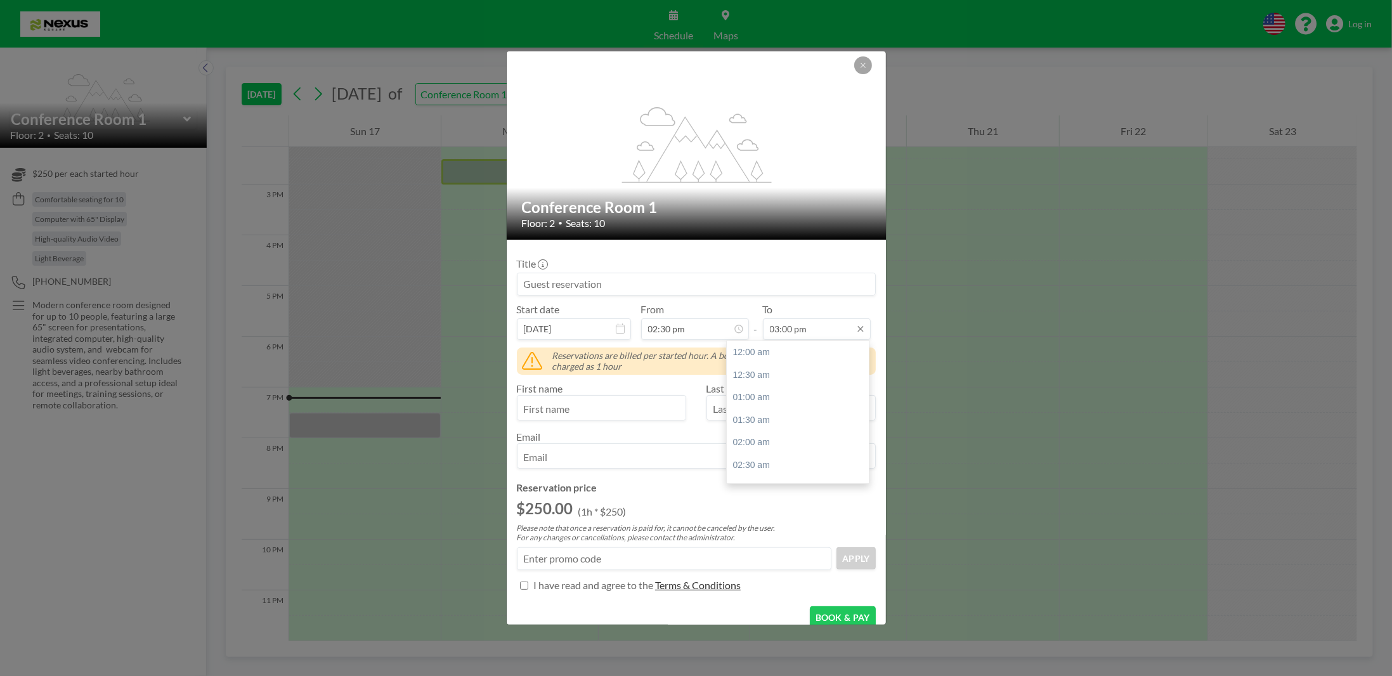
scroll to position [677, 0]
click at [753, 374] on div "03:30 pm" at bounding box center [801, 374] width 148 height 23
type input "03:30 pm"
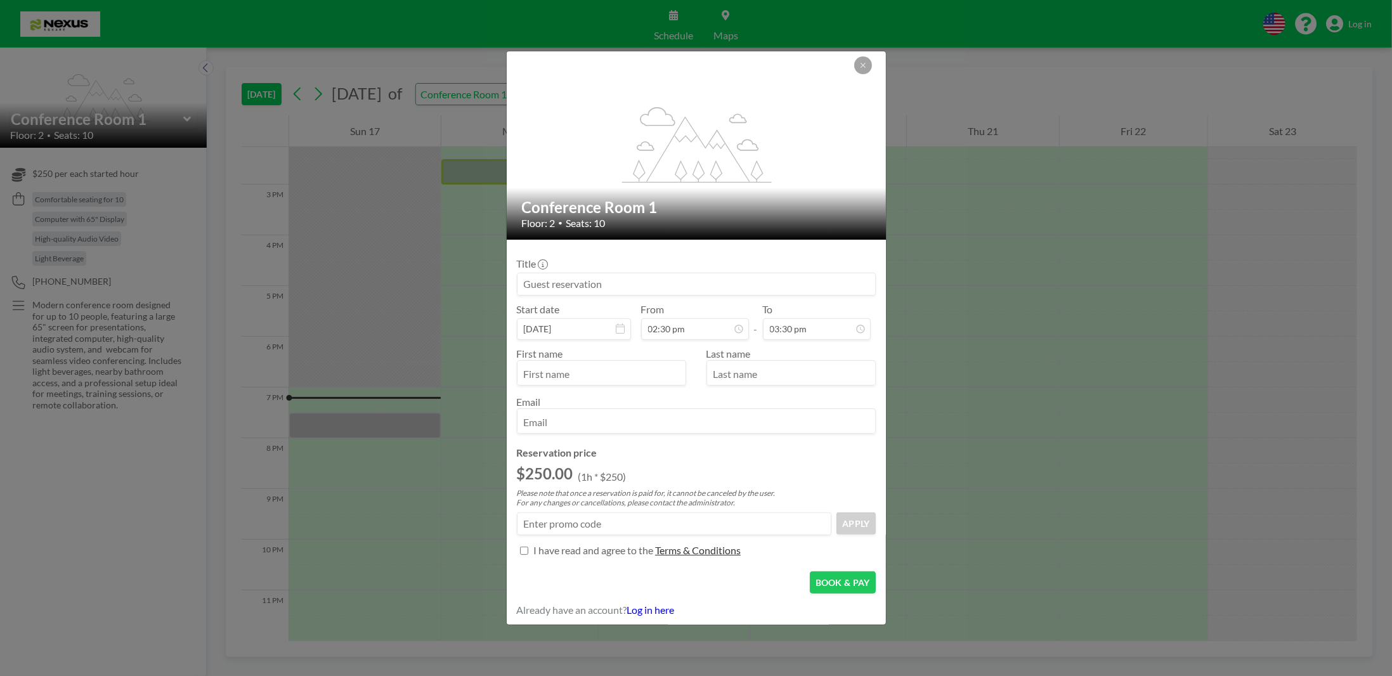
click at [521, 547] on input "Title" at bounding box center [524, 551] width 8 height 8
checkbox input "true"
click at [852, 585] on button "BOOK & PAY" at bounding box center [843, 582] width 66 height 22
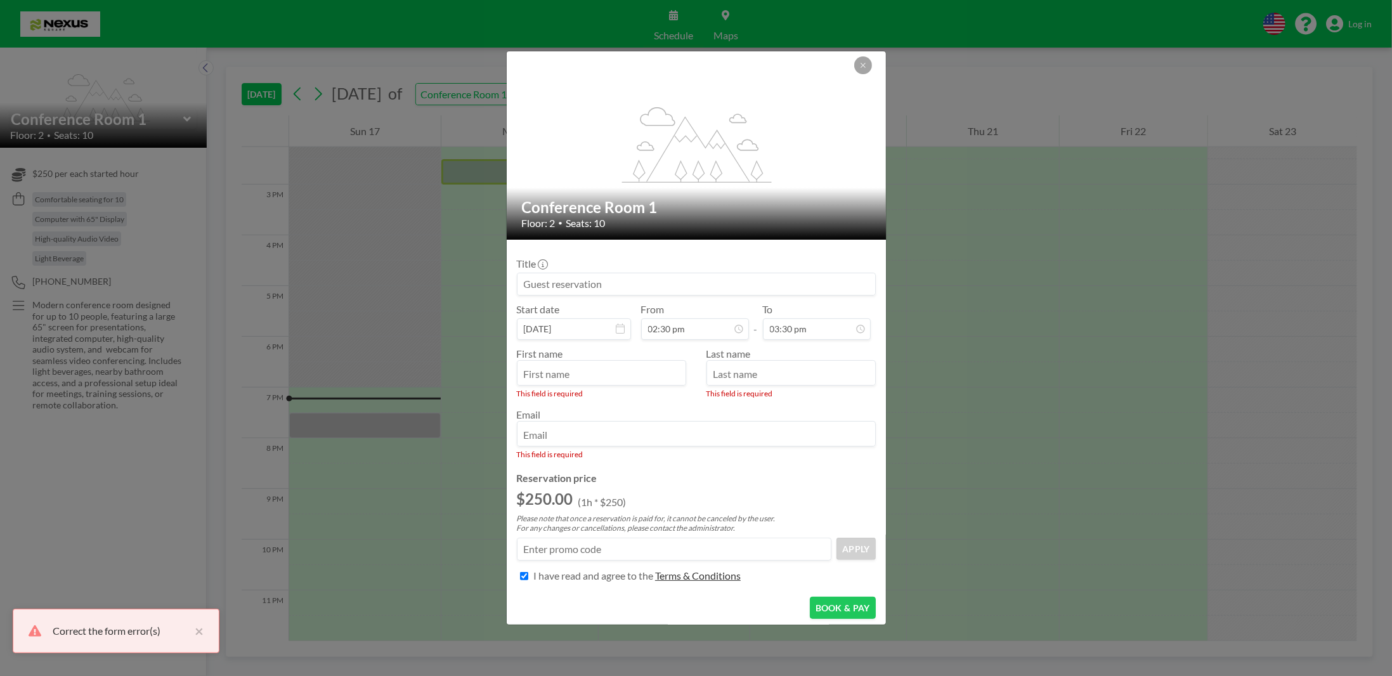
click at [594, 376] on input "text" at bounding box center [602, 374] width 168 height 22
type input "Y"
click at [734, 370] on input "text" at bounding box center [791, 374] width 168 height 22
type input "L"
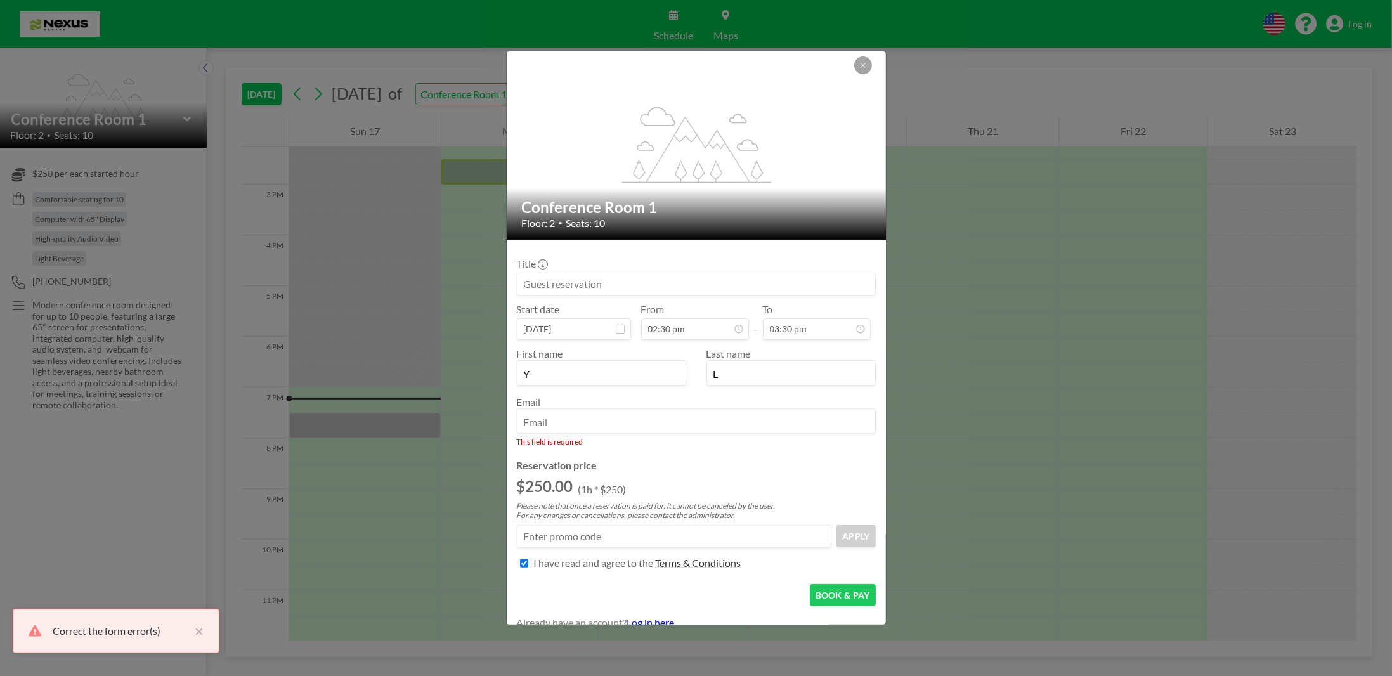
click at [674, 424] on input "email" at bounding box center [697, 423] width 358 height 22
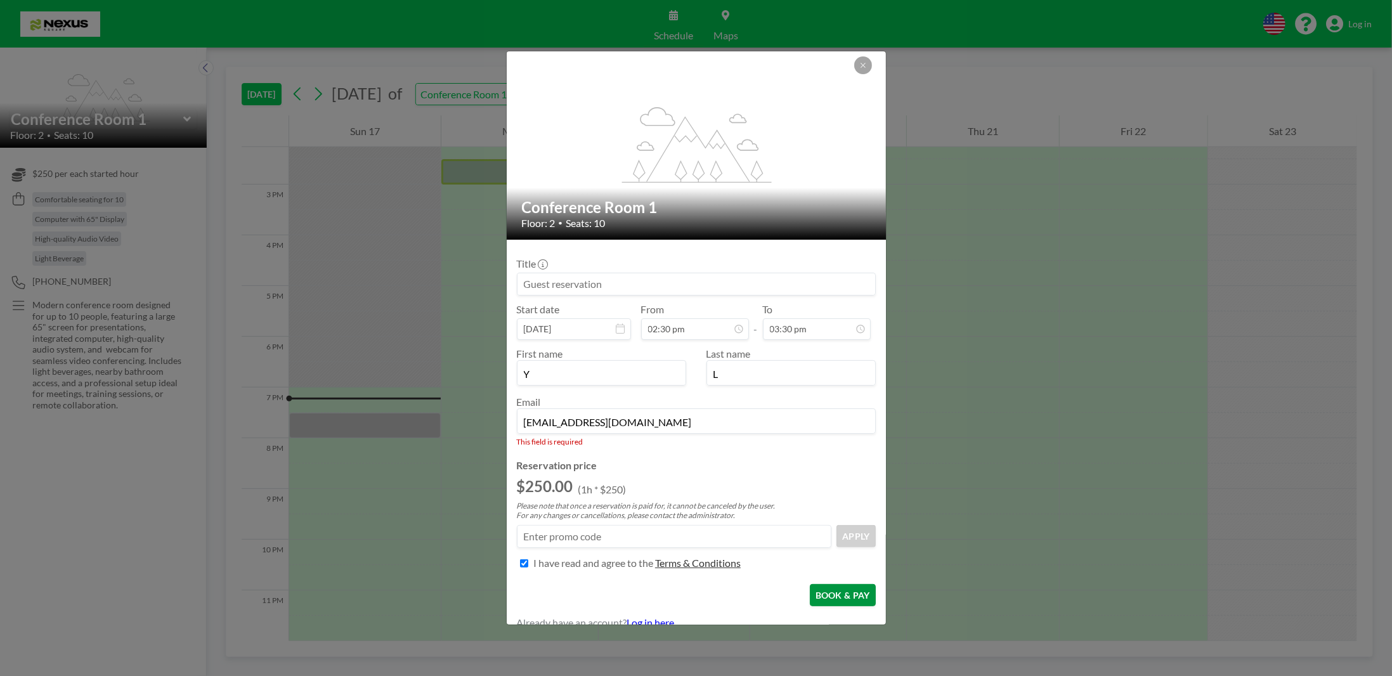
type input "[EMAIL_ADDRESS][DOMAIN_NAME]"
click at [833, 586] on button "BOOK & PAY" at bounding box center [843, 595] width 66 height 22
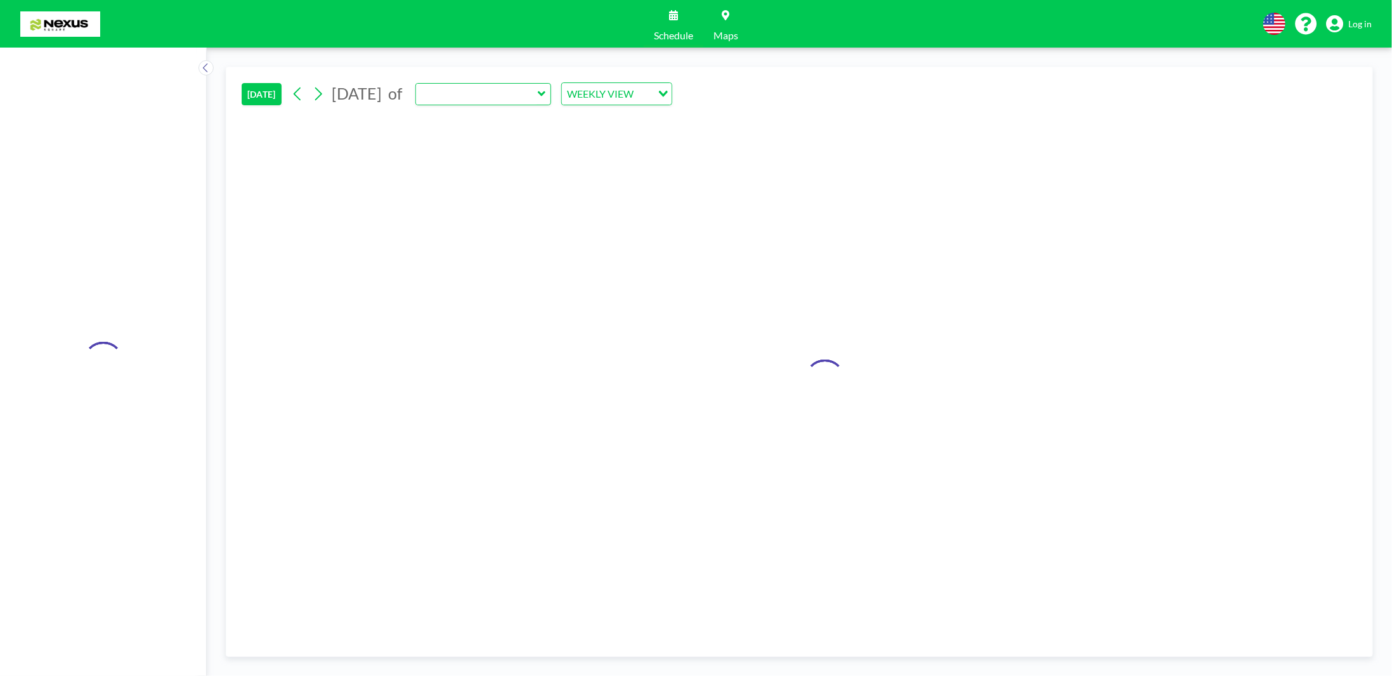
type input "Conference Room 1"
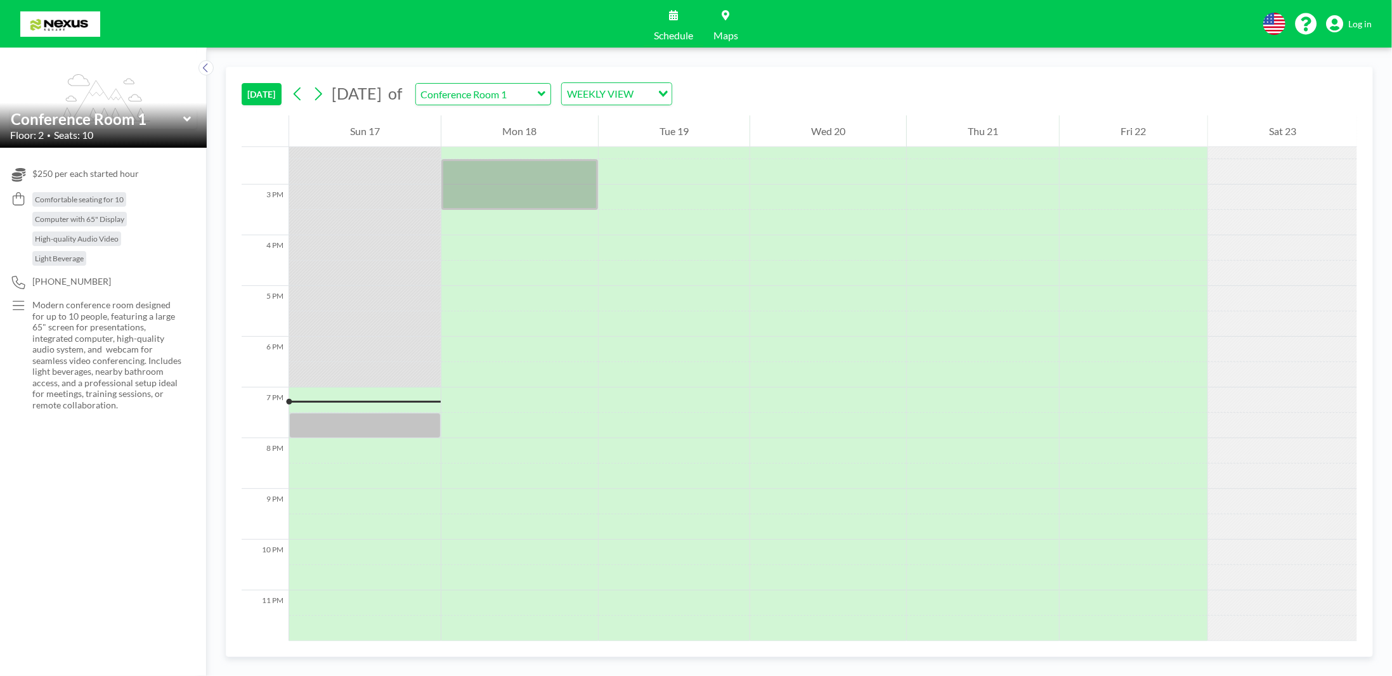
scroll to position [728, 0]
click at [528, 175] on div at bounding box center [519, 184] width 156 height 51
click at [532, 169] on div at bounding box center [519, 184] width 156 height 51
click at [528, 200] on div at bounding box center [519, 184] width 156 height 51
click at [523, 213] on div at bounding box center [519, 222] width 156 height 25
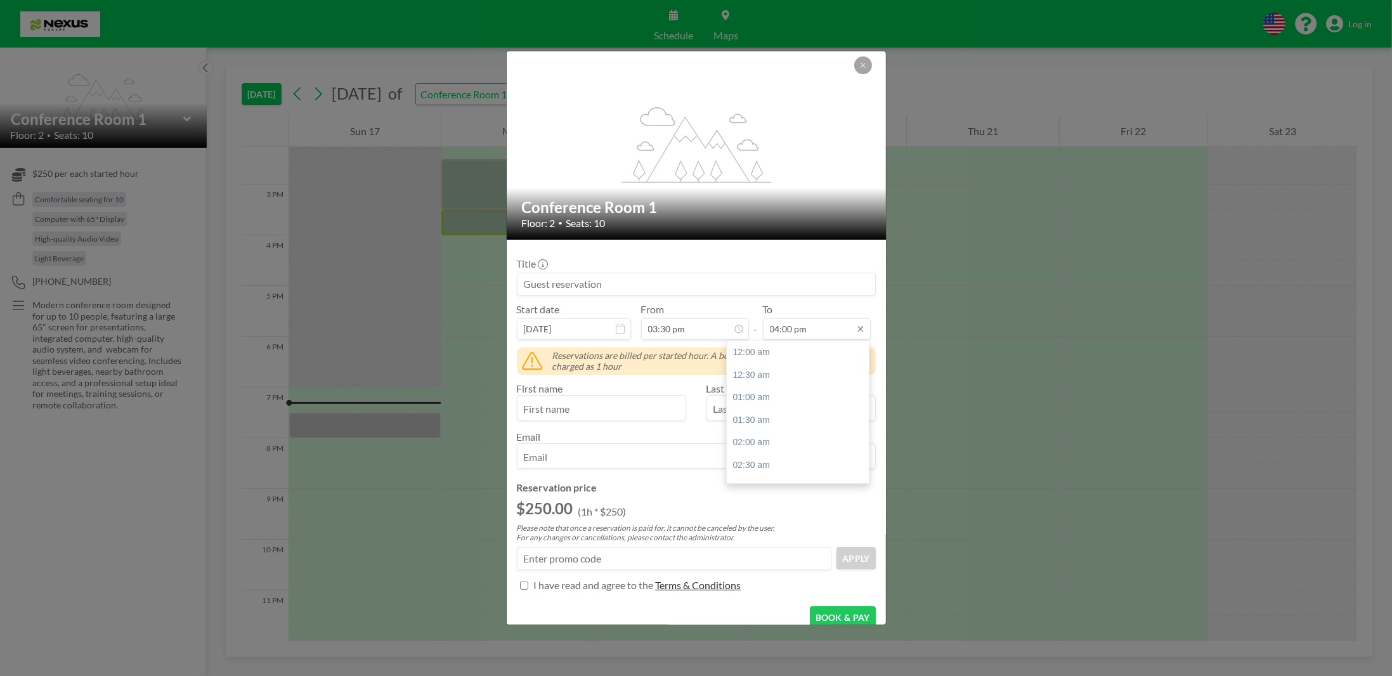
scroll to position [722, 0]
click at [776, 372] on div "04:30 pm" at bounding box center [801, 376] width 148 height 23
type input "04:30 pm"
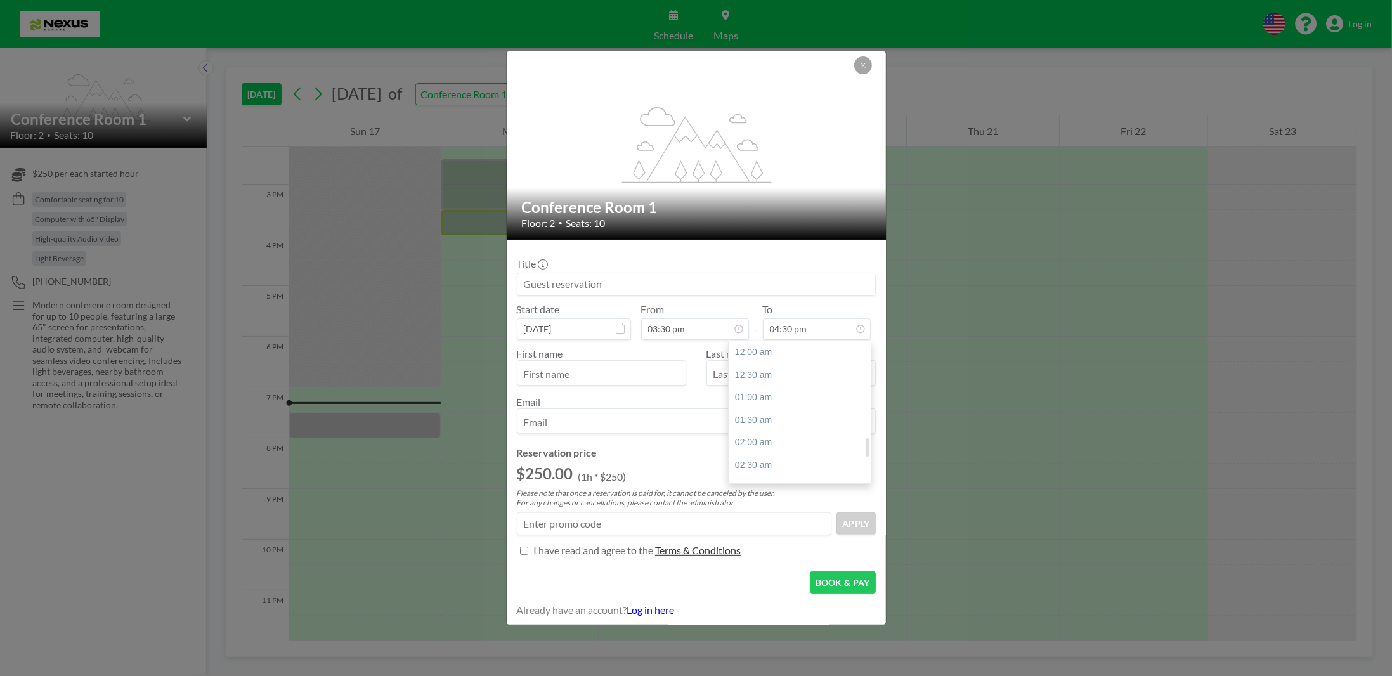
scroll to position [745, 0]
click at [613, 377] on input "text" at bounding box center [602, 374] width 168 height 22
type input "Y"
click at [724, 377] on input "text" at bounding box center [791, 374] width 168 height 22
type input "L"
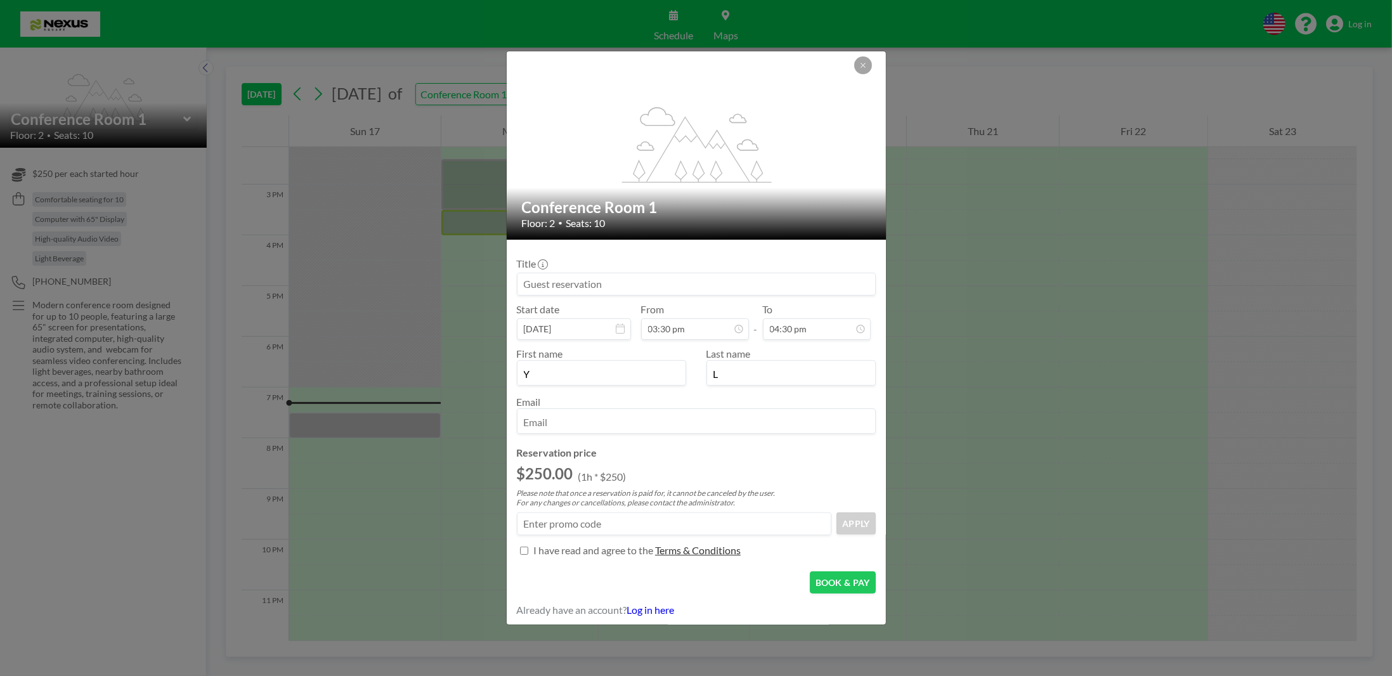
click at [535, 548] on p "I have read and agree to the" at bounding box center [593, 550] width 120 height 13
checkbox input "true"
click at [830, 577] on button "BOOK & PAY" at bounding box center [843, 582] width 66 height 22
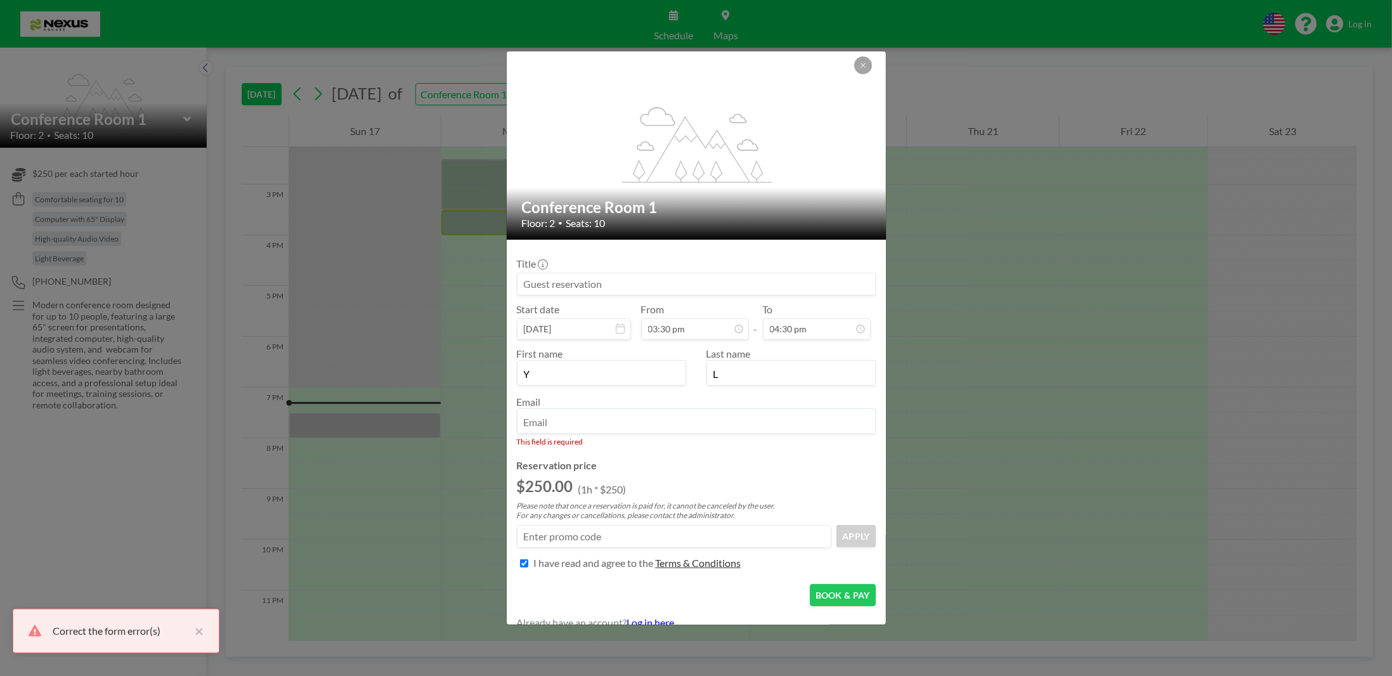
click at [618, 421] on input "email" at bounding box center [697, 423] width 358 height 22
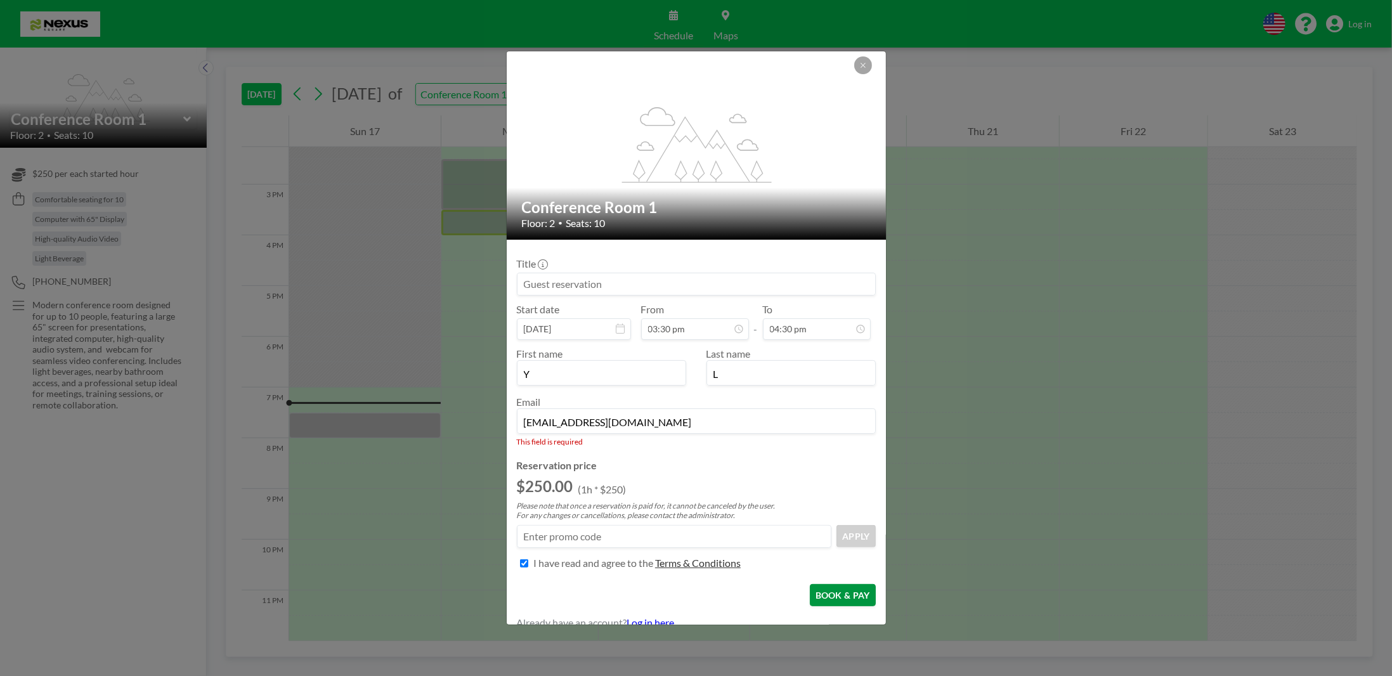
type input "[EMAIL_ADDRESS][DOMAIN_NAME]"
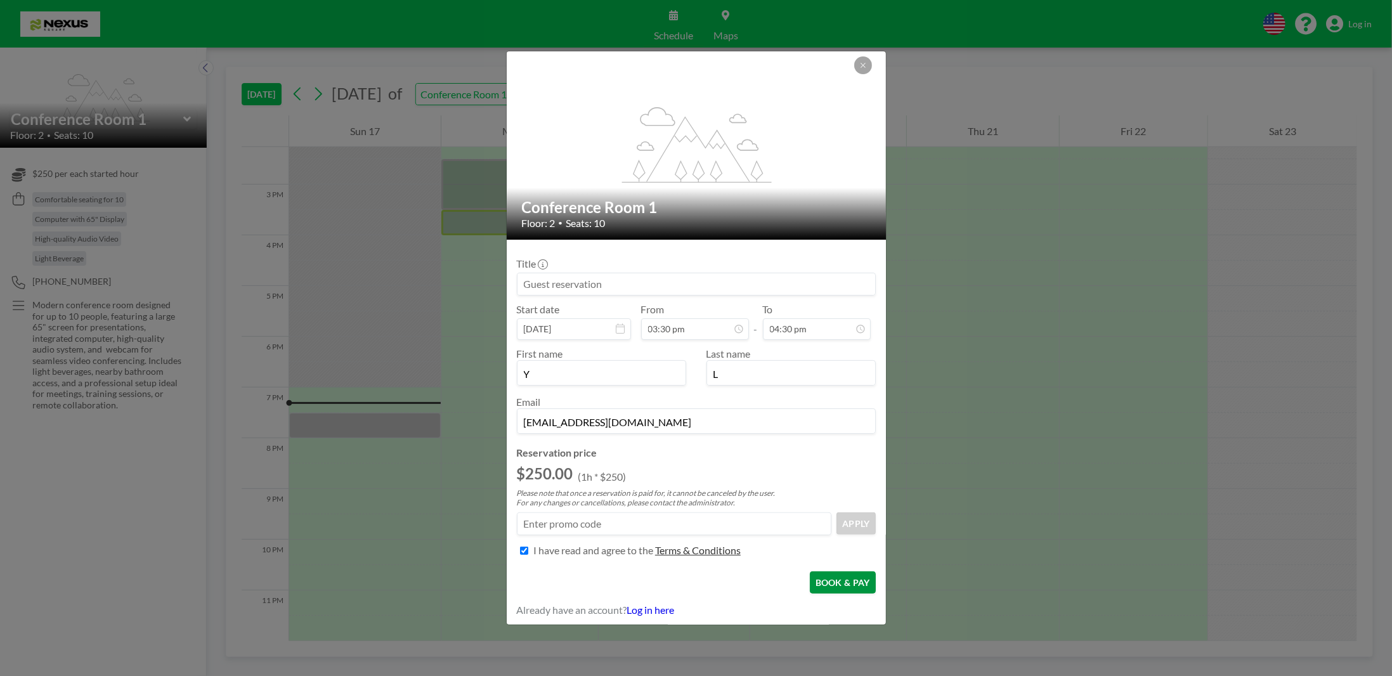
click at [839, 593] on form "Title Start date [DATE] From 03:30 pm - To 04:30 pm First name Y Last name L Em…" at bounding box center [696, 433] width 379 height 387
click at [844, 578] on button "BOOK & PAY" at bounding box center [843, 582] width 66 height 22
